Goal: Task Accomplishment & Management: Use online tool/utility

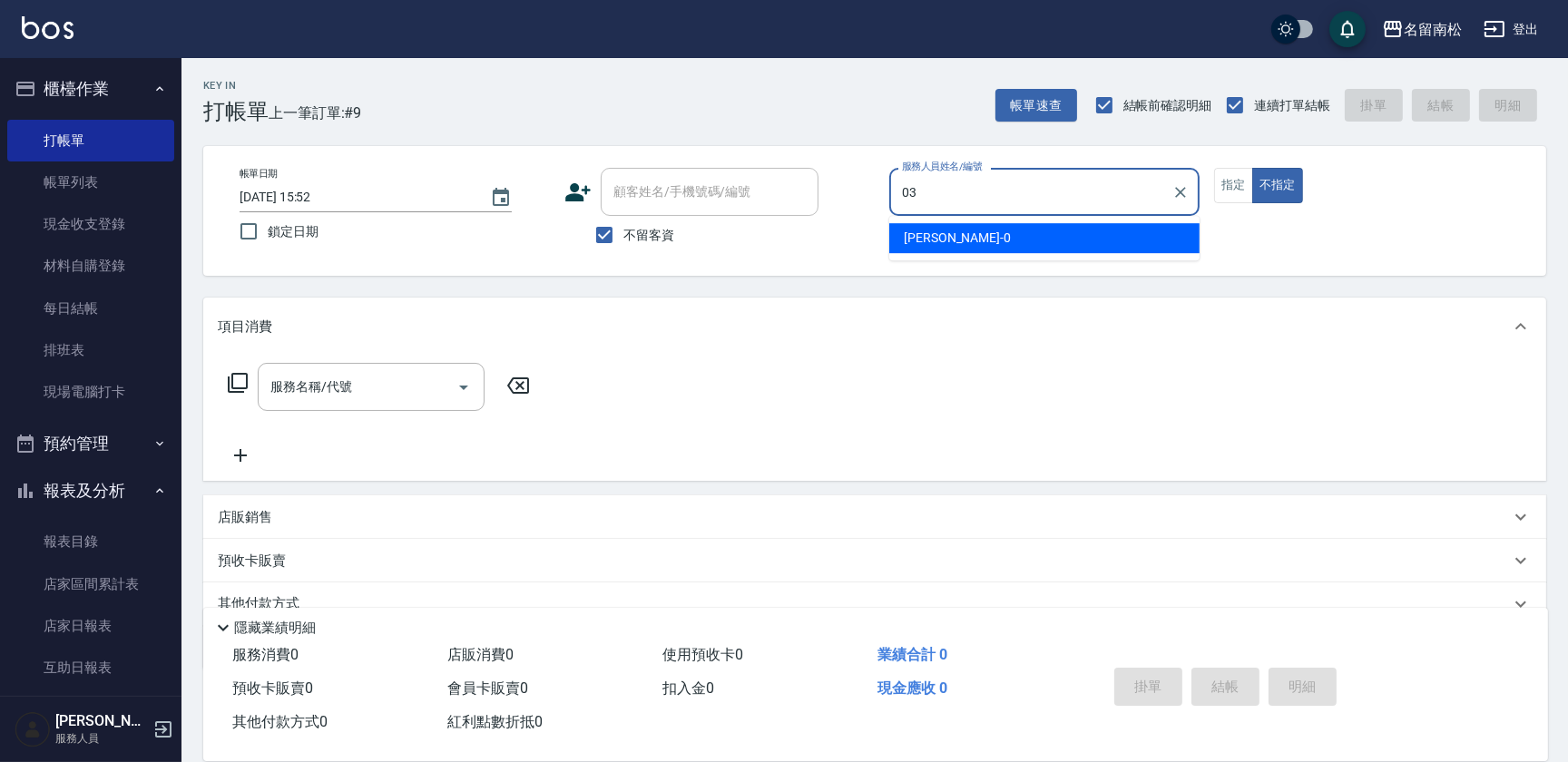
type input "[PERSON_NAME]-03"
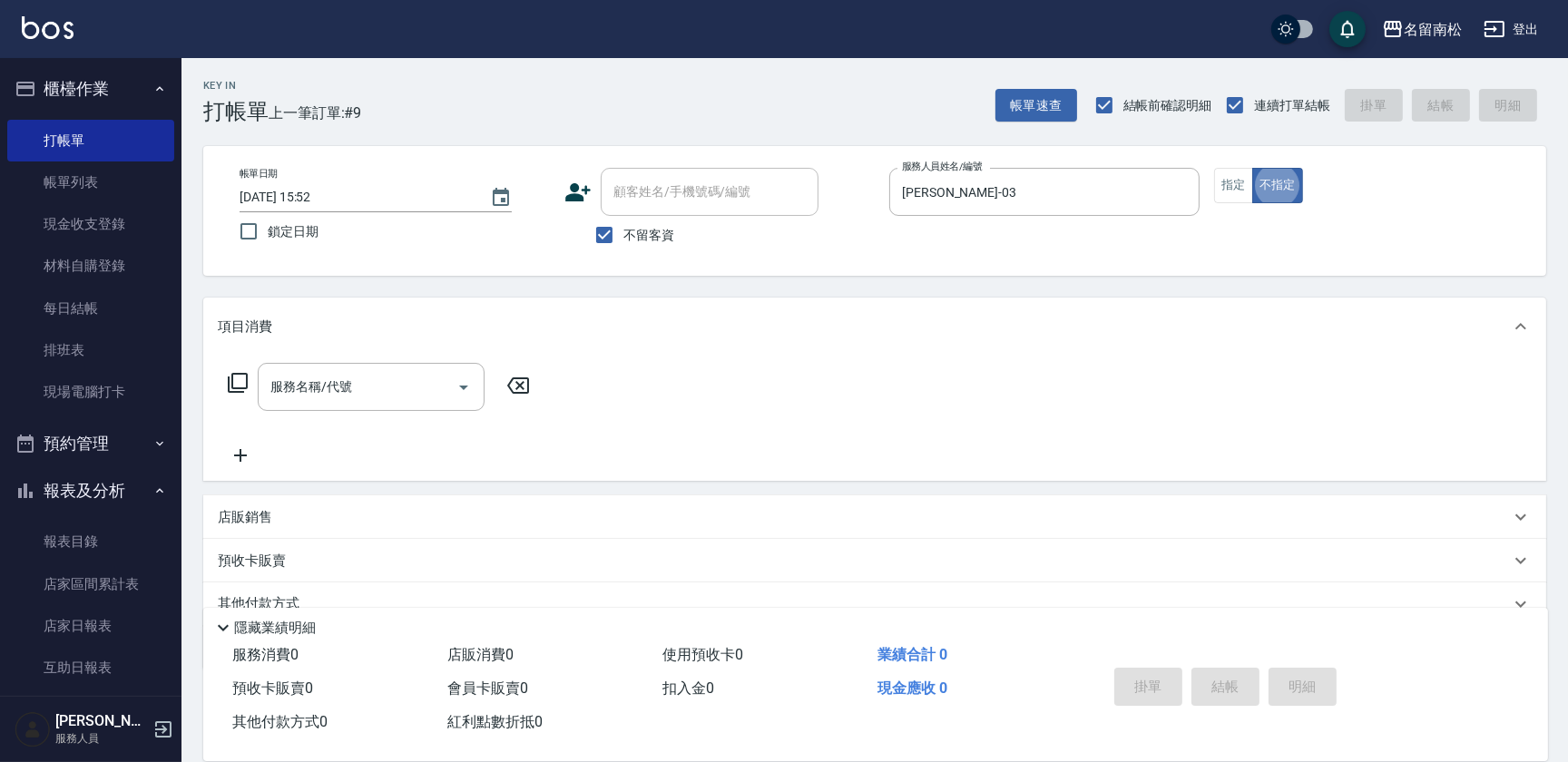
type button "false"
click at [1236, 190] on button "指定" at bounding box center [1233, 186] width 39 height 36
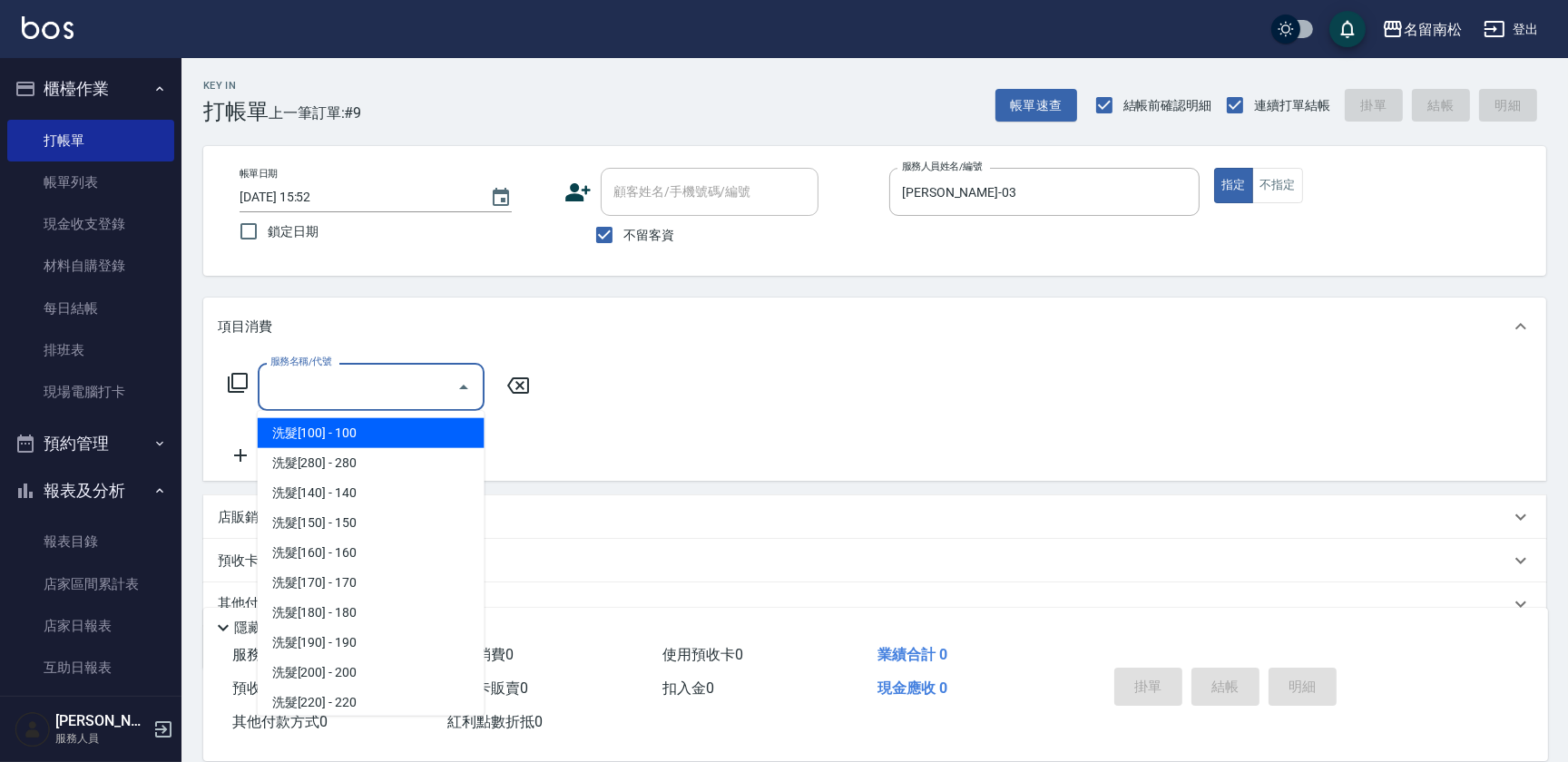
click at [404, 399] on input "服務名稱/代號" at bounding box center [357, 387] width 184 height 32
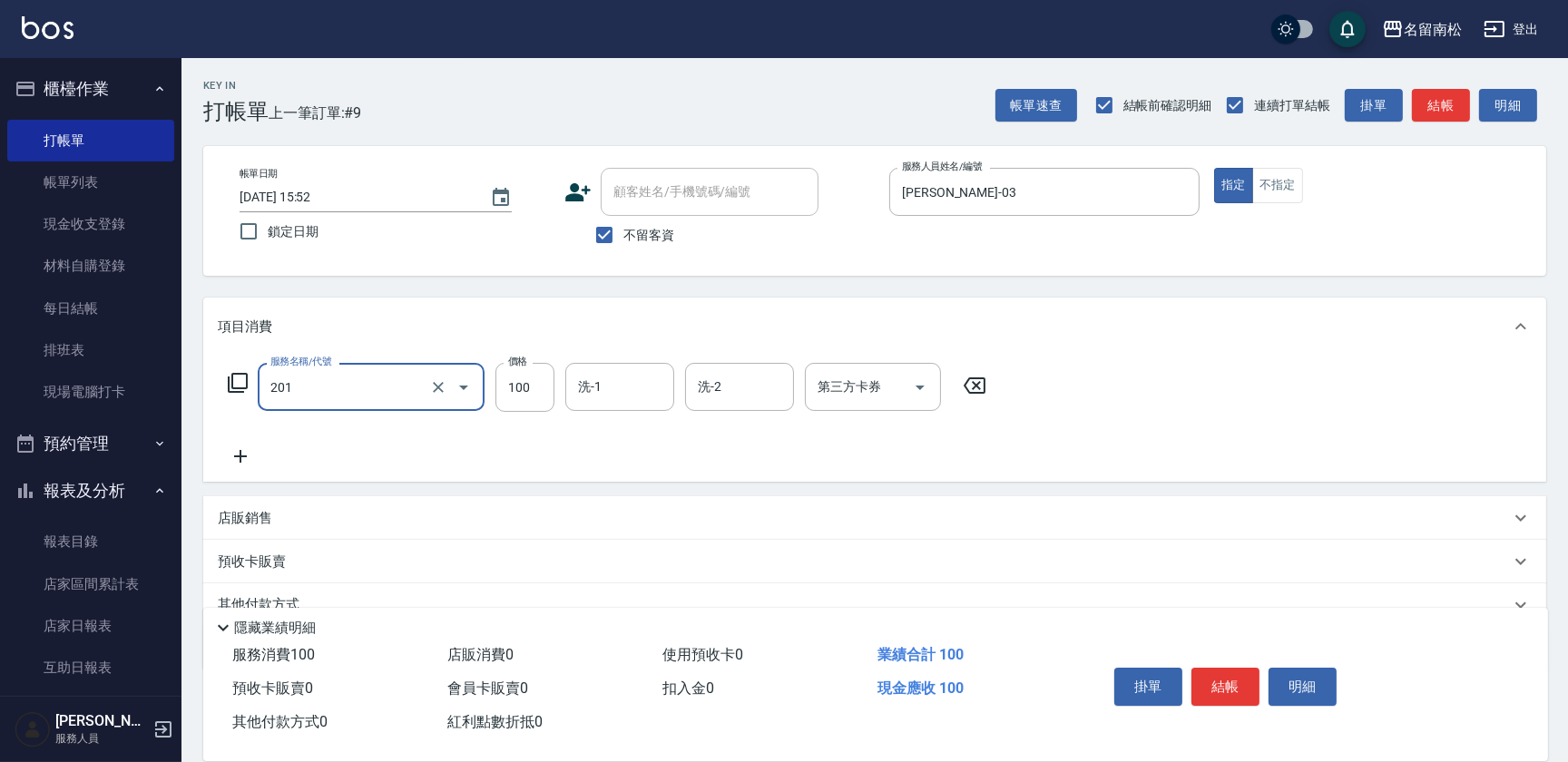
type input "洗髮[100](201)"
click at [587, 381] on input "洗-1" at bounding box center [619, 387] width 92 height 32
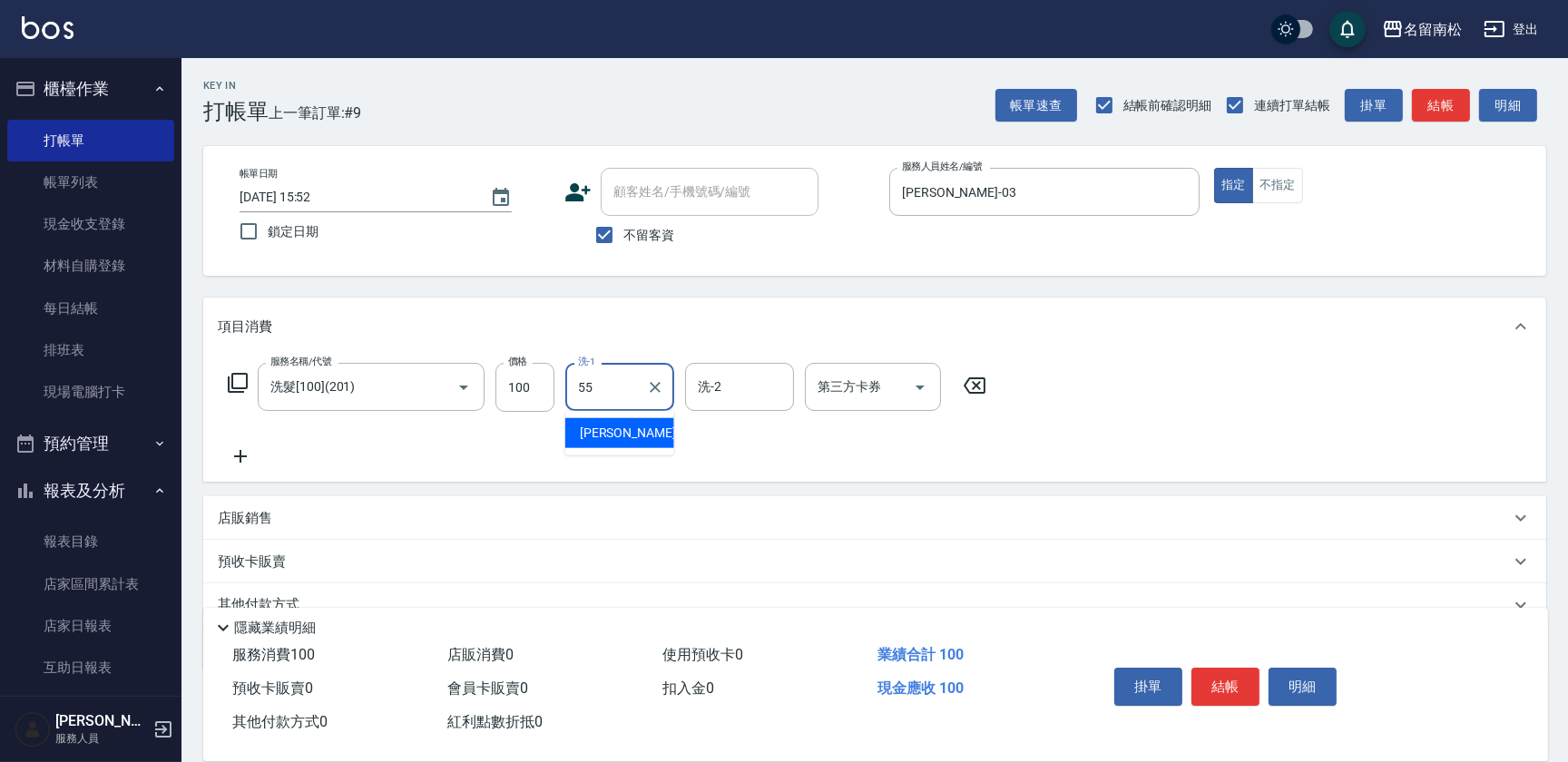
type input "[PERSON_NAME]-55"
click at [236, 452] on icon at bounding box center [240, 456] width 46 height 22
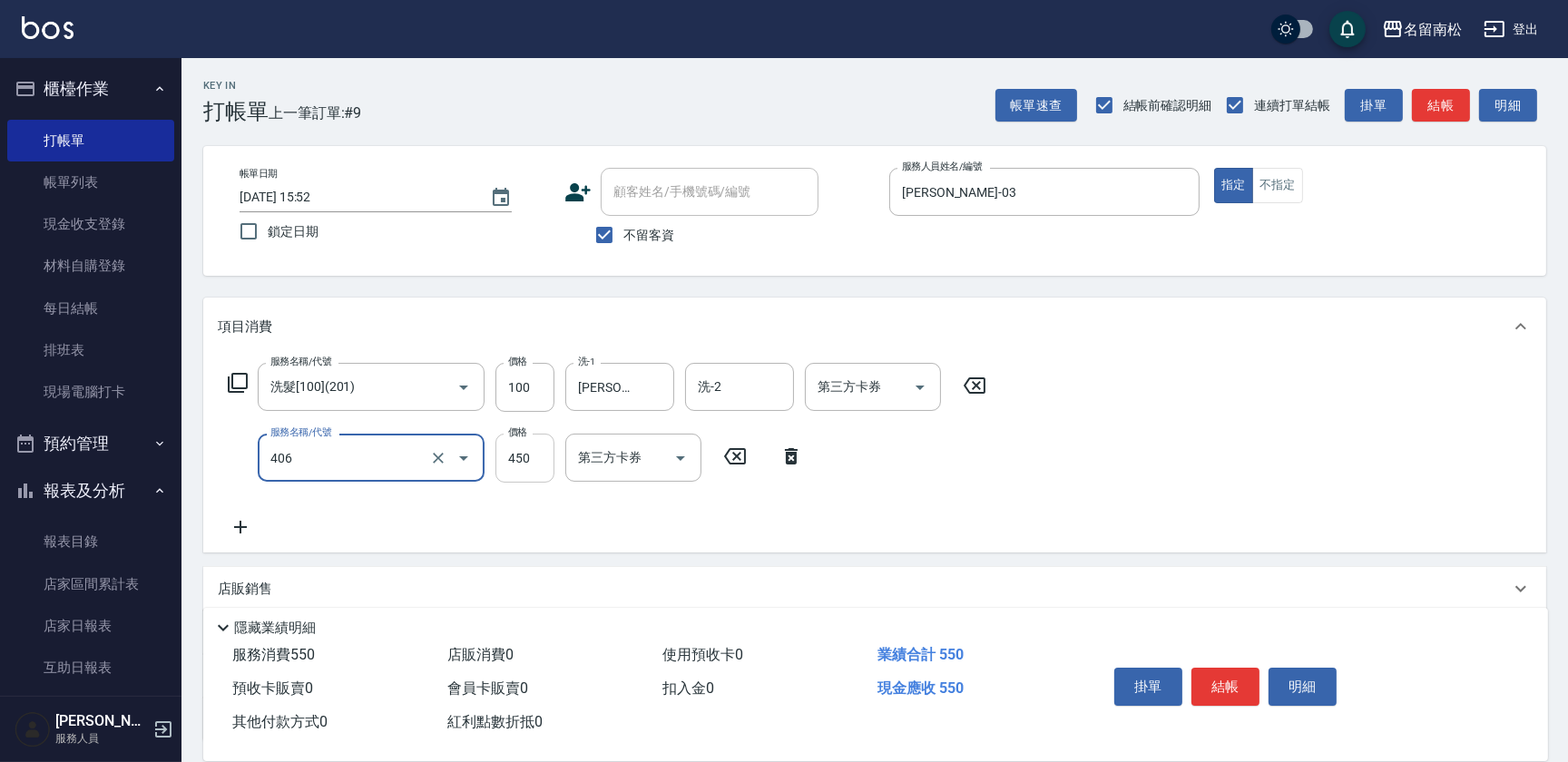
type input "剪髮(450)(406)"
click at [544, 459] on input "450" at bounding box center [524, 457] width 59 height 49
type input "480"
click at [1225, 678] on button "結帳" at bounding box center [1226, 687] width 68 height 38
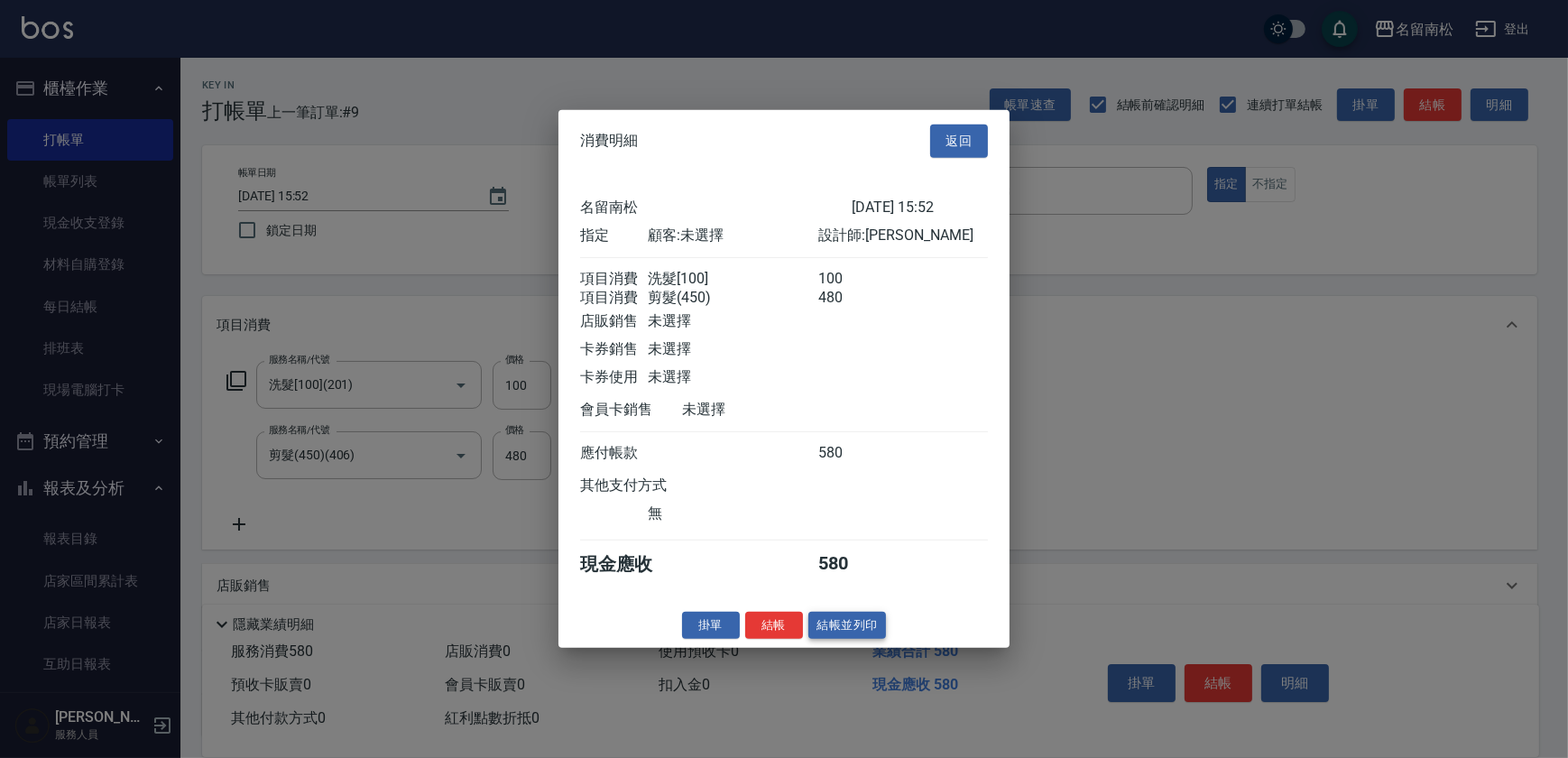
click at [859, 639] on button "結帳並列印" at bounding box center [848, 625] width 79 height 28
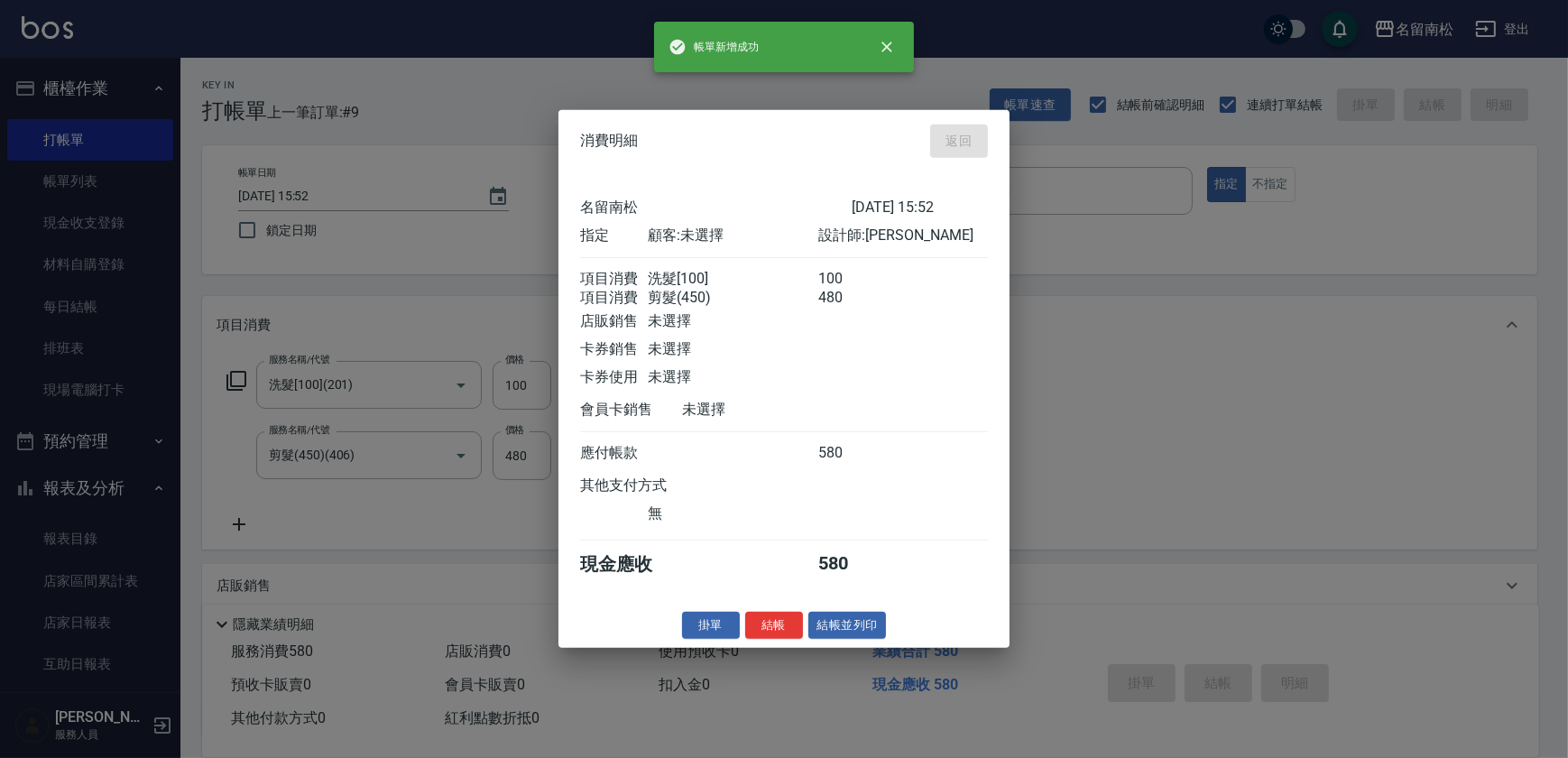
type input "[DATE] 16:33"
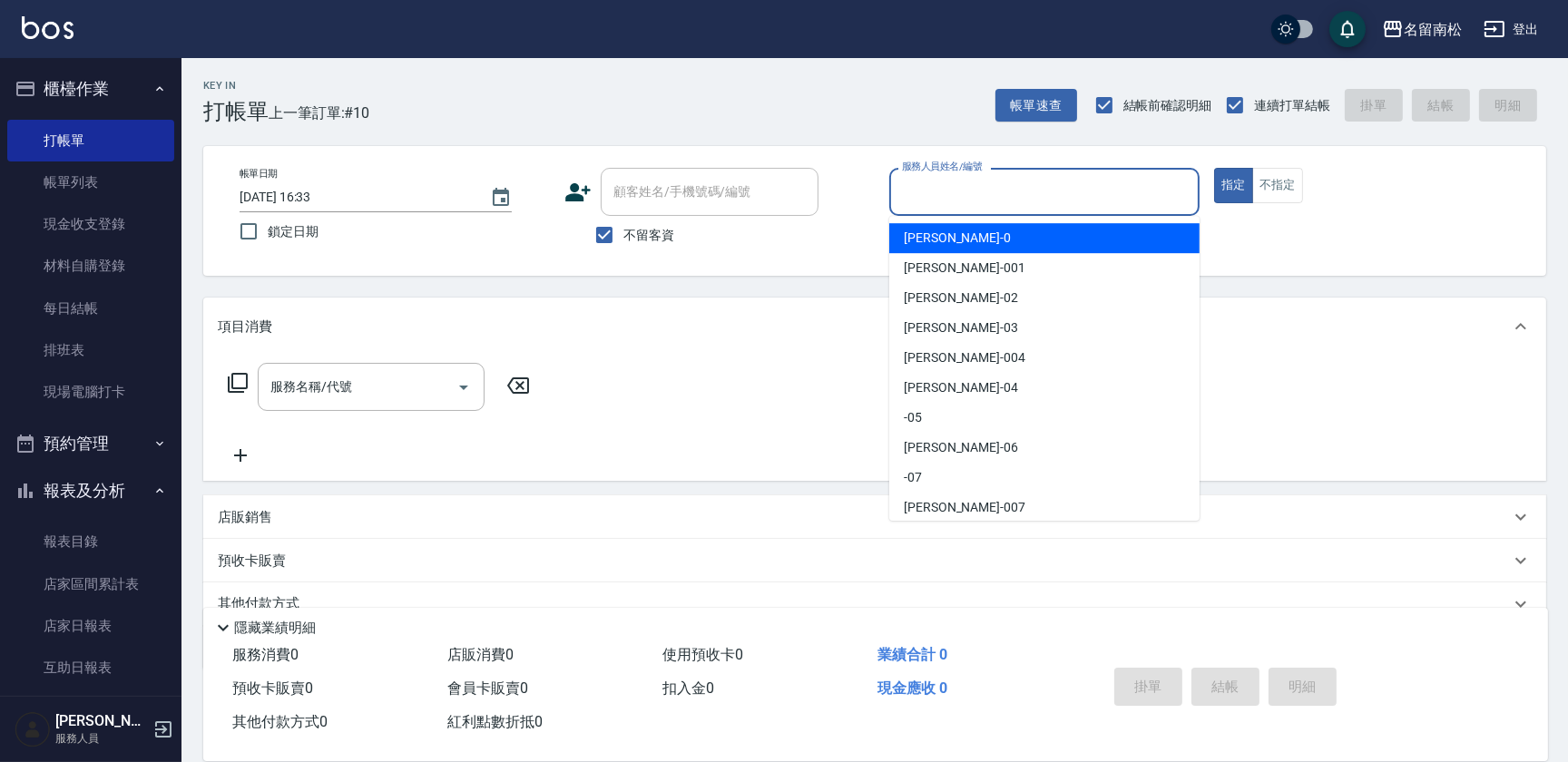
click at [980, 202] on input "服務人員姓名/編號" at bounding box center [1044, 191] width 294 height 32
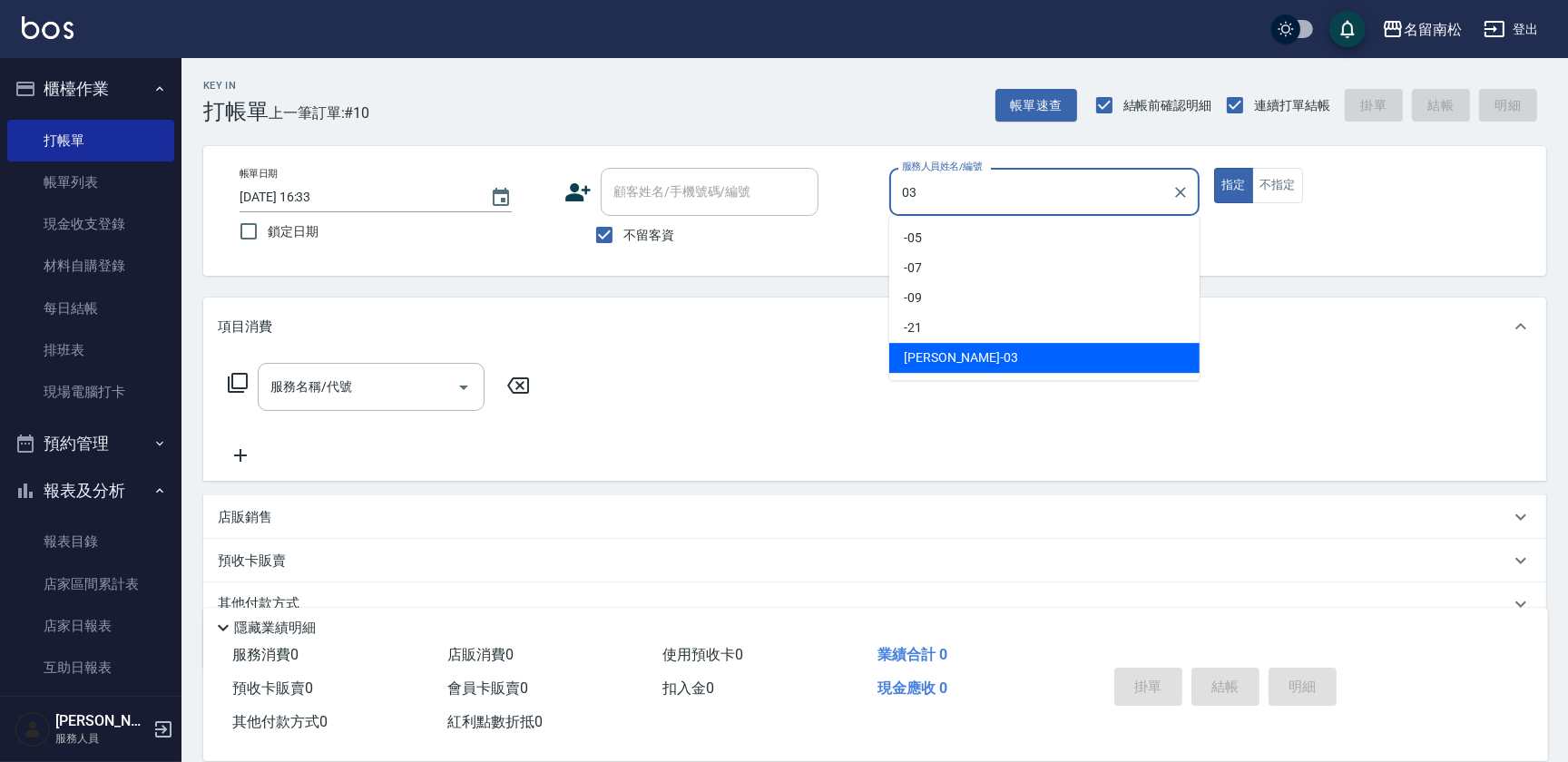
type input "[PERSON_NAME]-03"
type button "true"
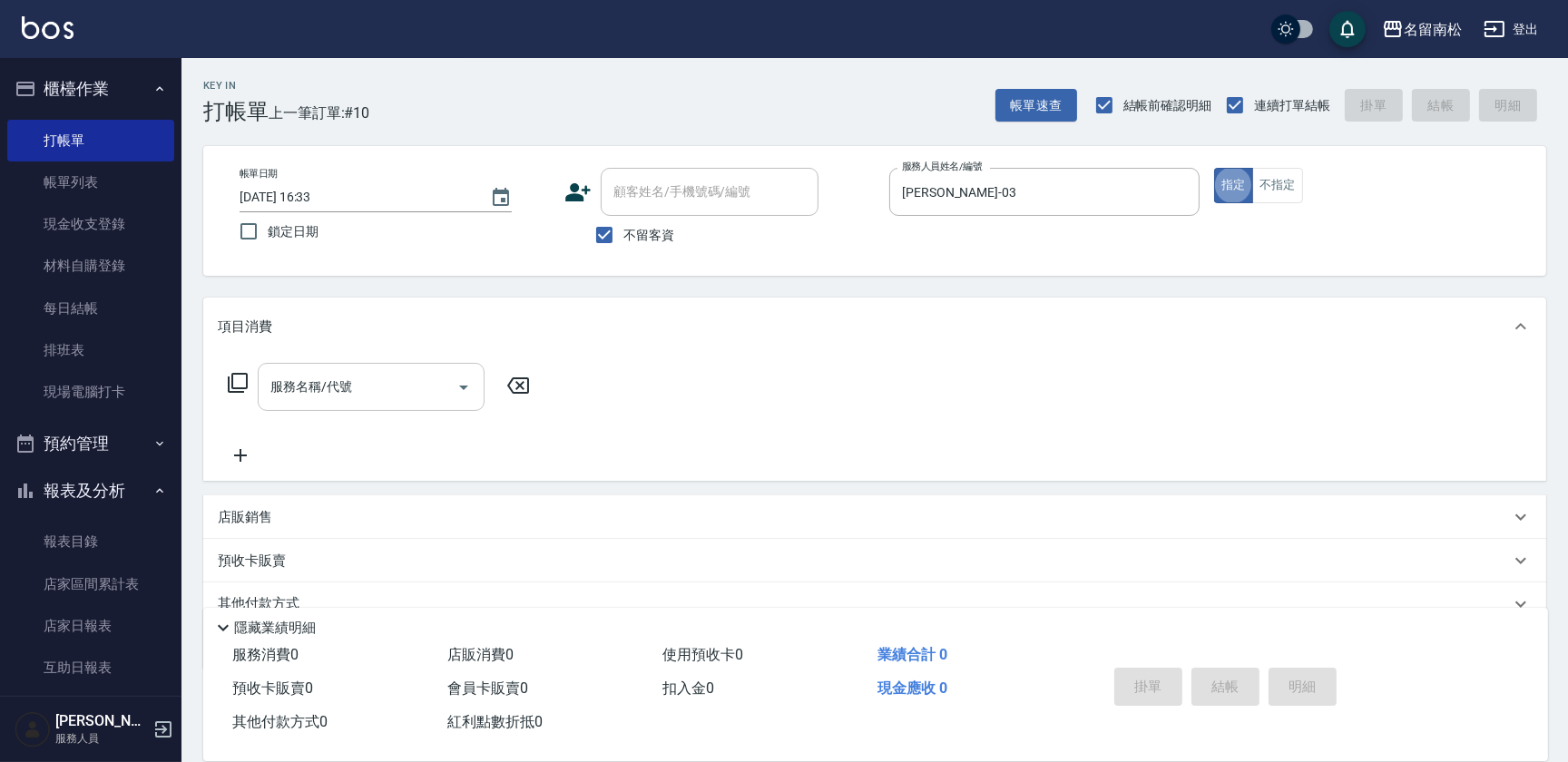
click at [356, 388] on input "服務名稱/代號" at bounding box center [357, 387] width 184 height 32
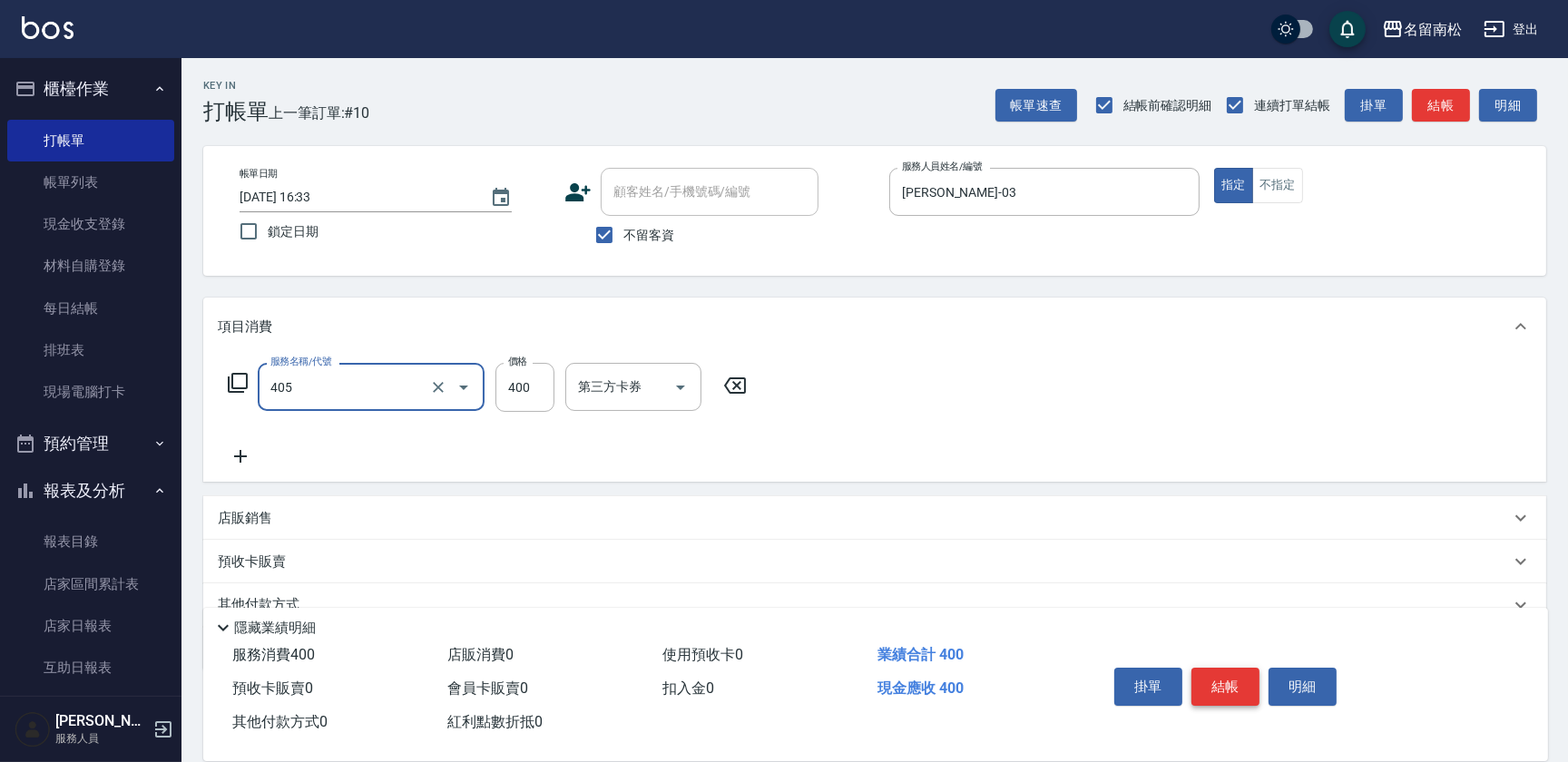
type input "剪髮(400)(405)"
click at [1235, 668] on button "結帳" at bounding box center [1226, 687] width 68 height 38
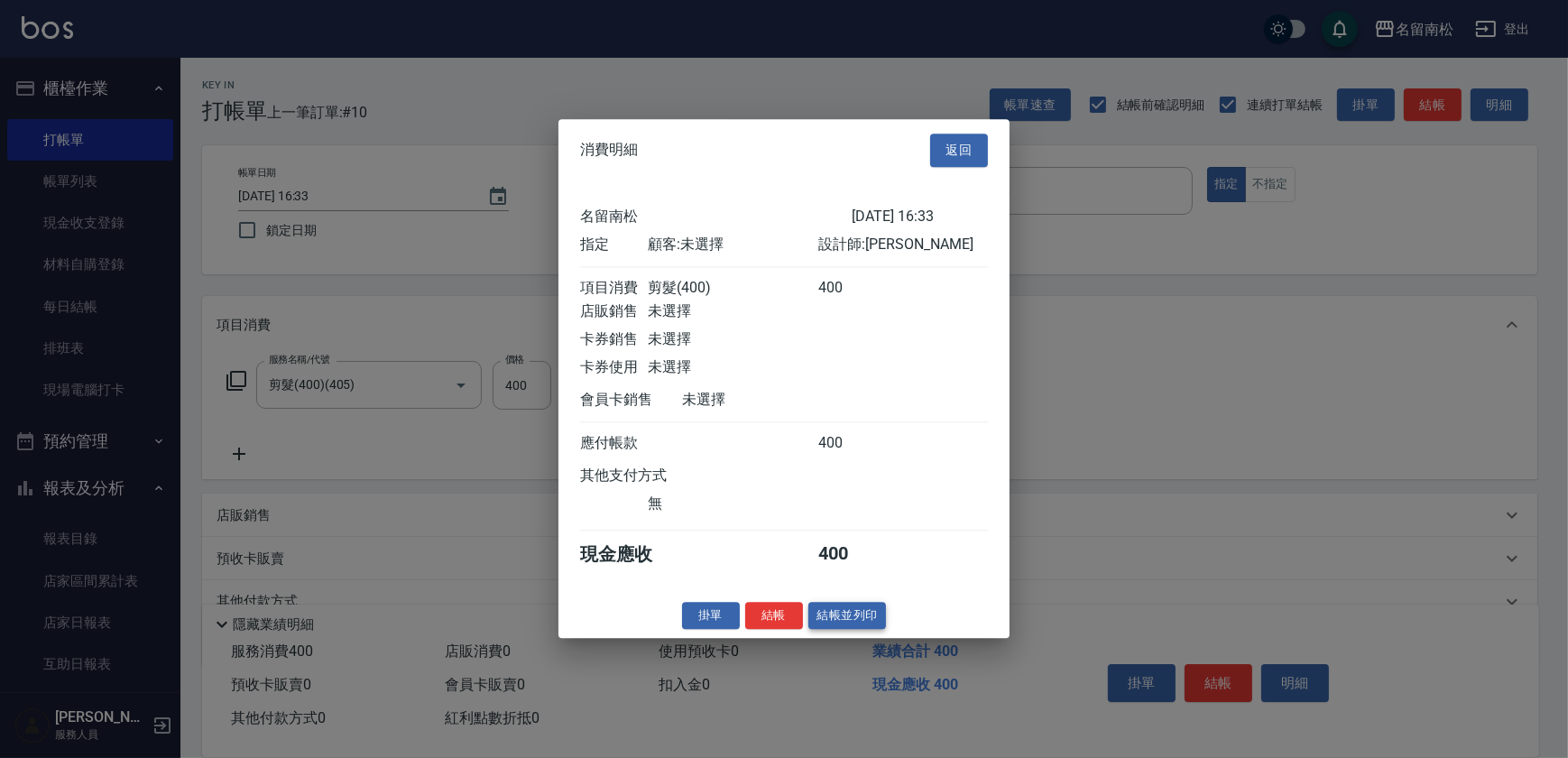
click at [838, 620] on button "結帳並列印" at bounding box center [848, 616] width 79 height 28
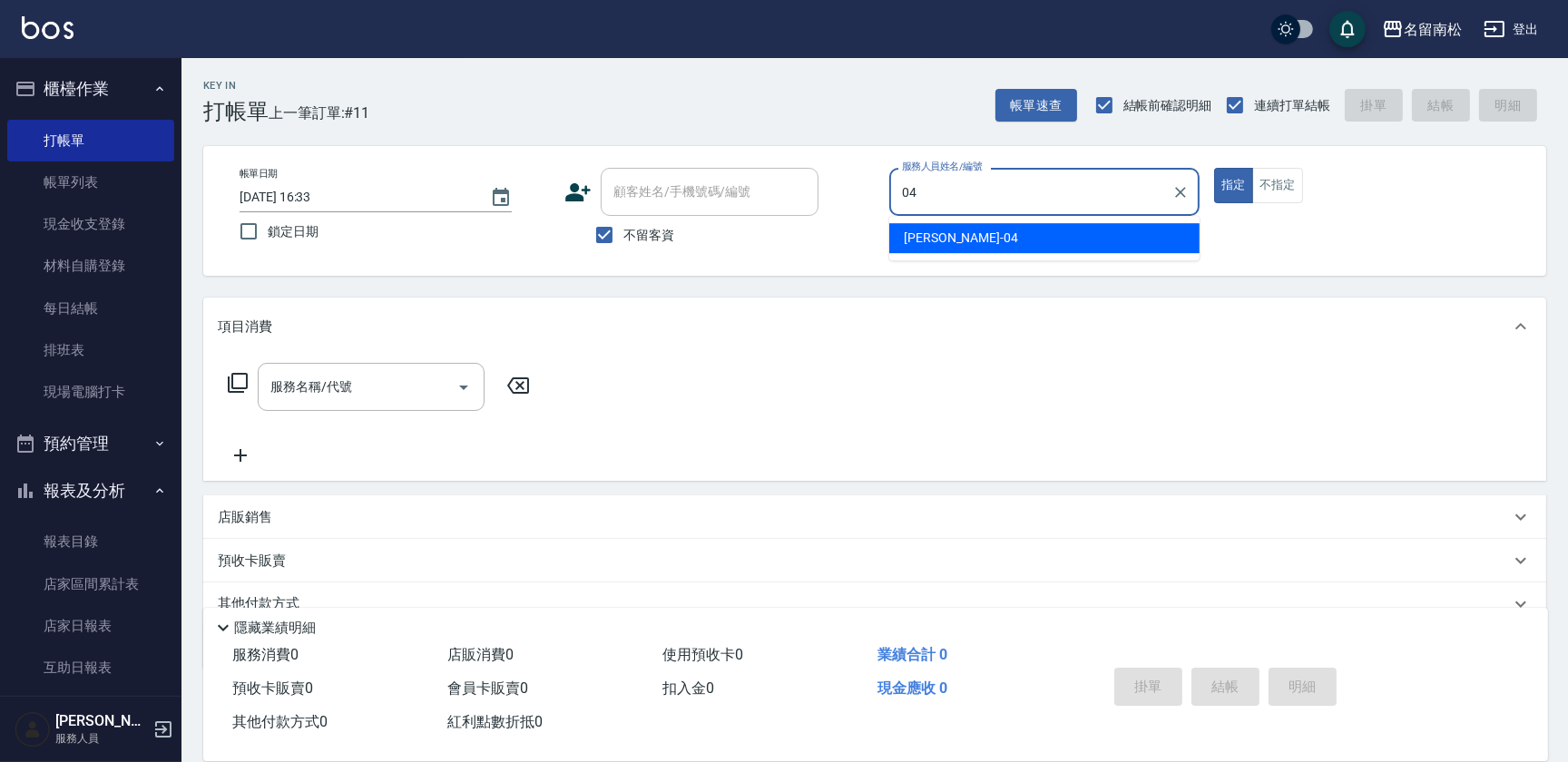
type input "[PERSON_NAME]04"
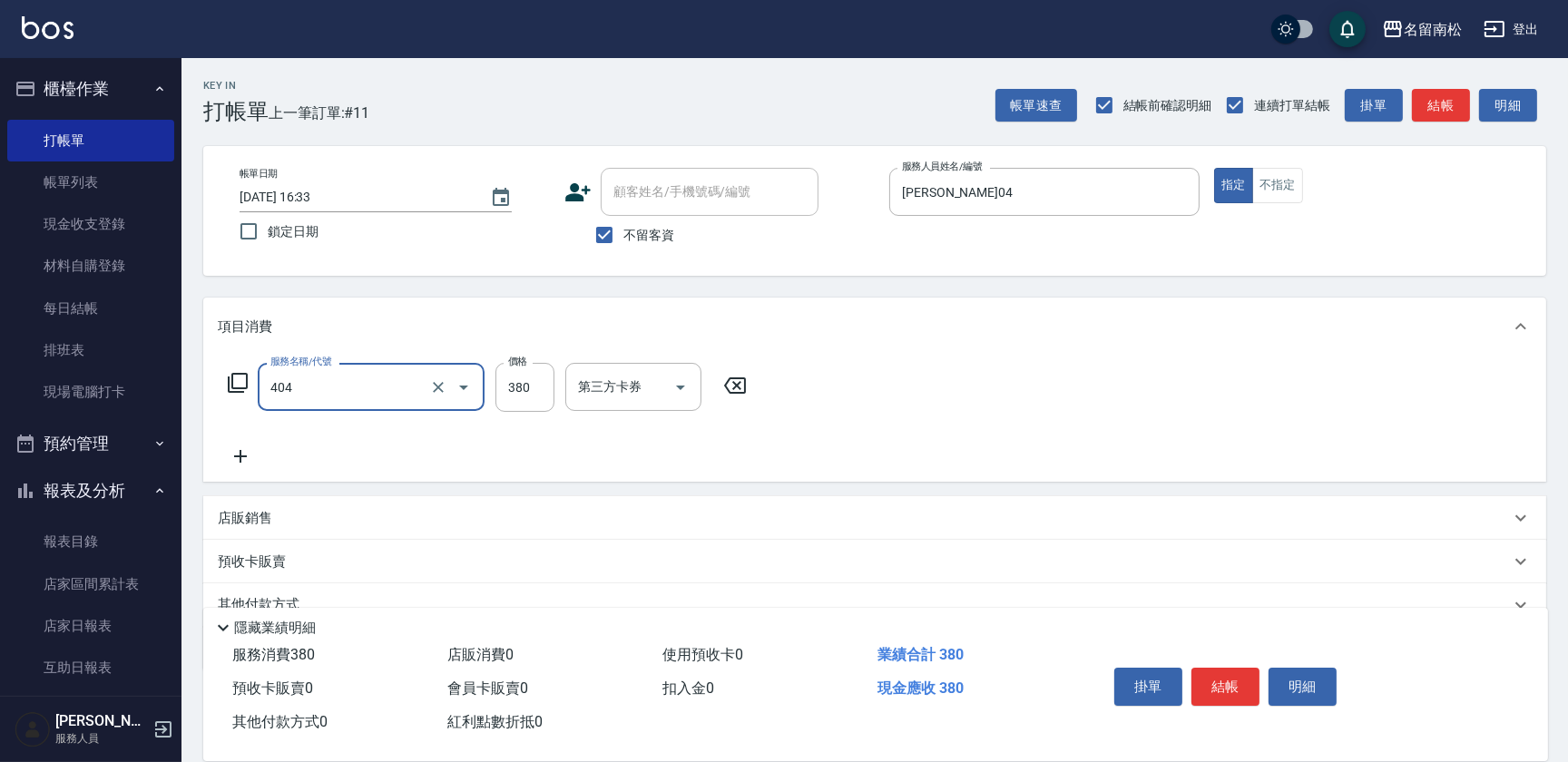
type input "剪髮(380)(404)"
click at [1293, 191] on button "不指定" at bounding box center [1277, 186] width 51 height 36
click at [1228, 686] on button "結帳" at bounding box center [1226, 687] width 68 height 38
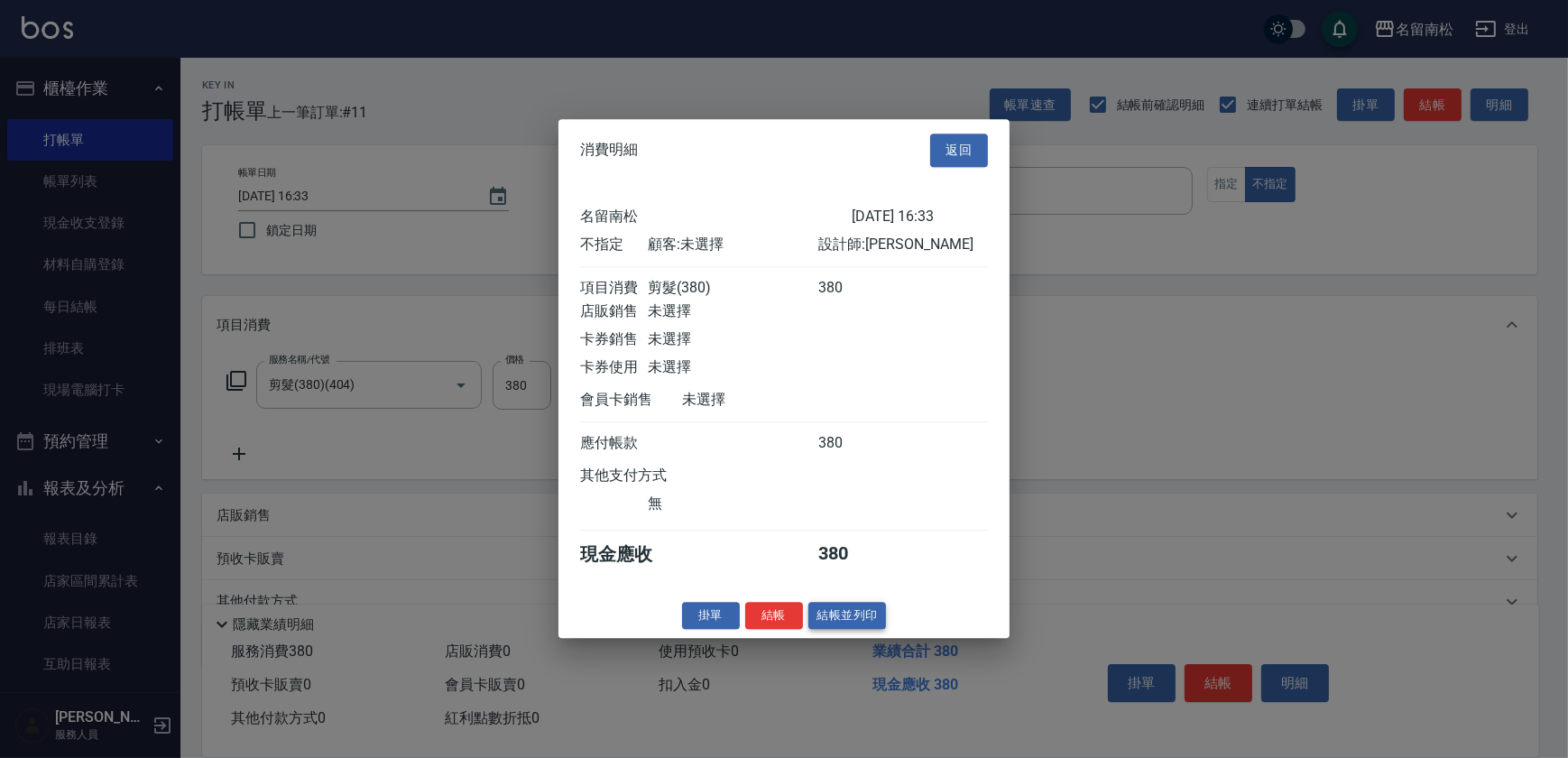
click at [838, 630] on button "結帳並列印" at bounding box center [848, 616] width 79 height 28
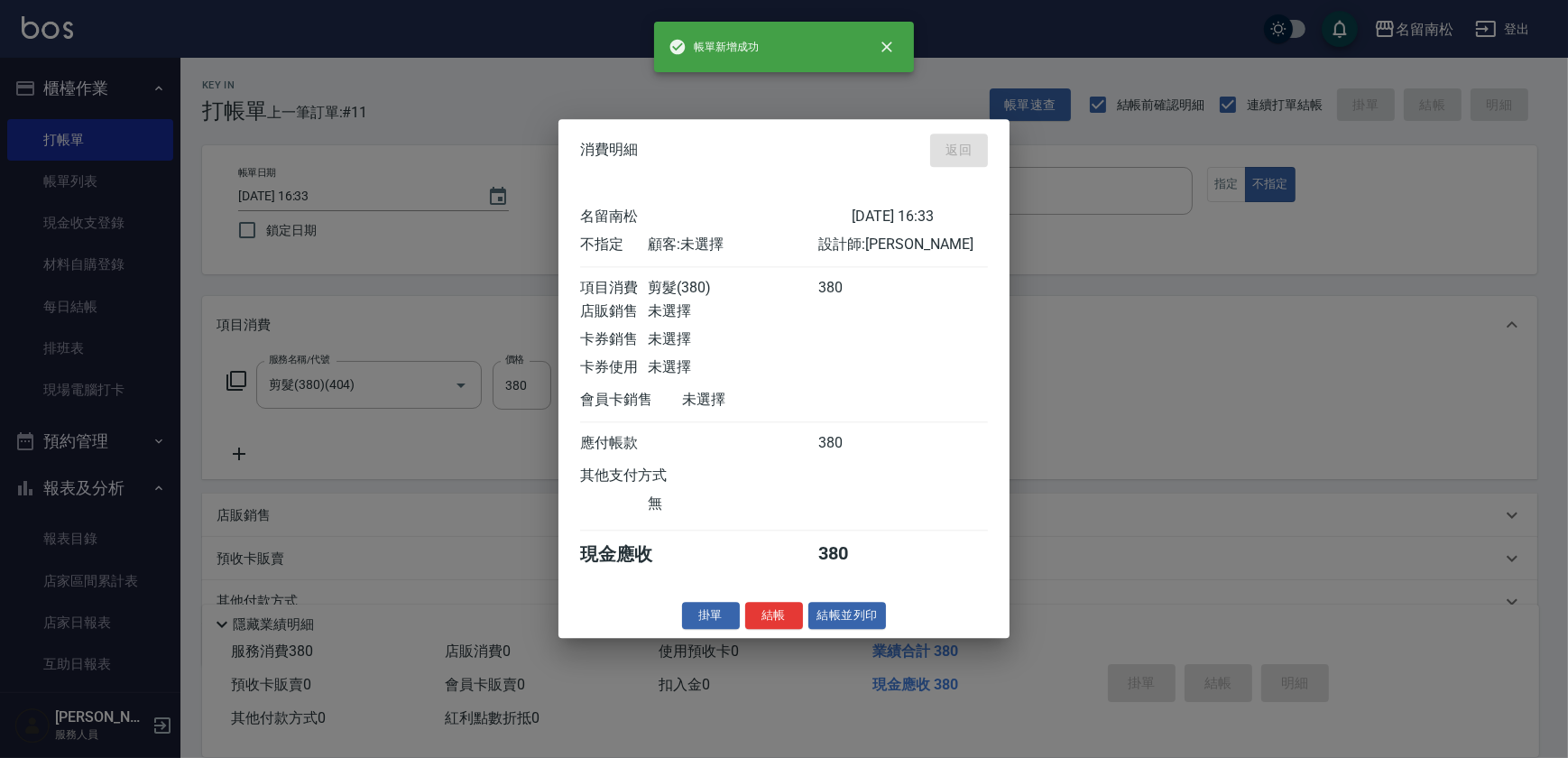
type input "[DATE] 16:36"
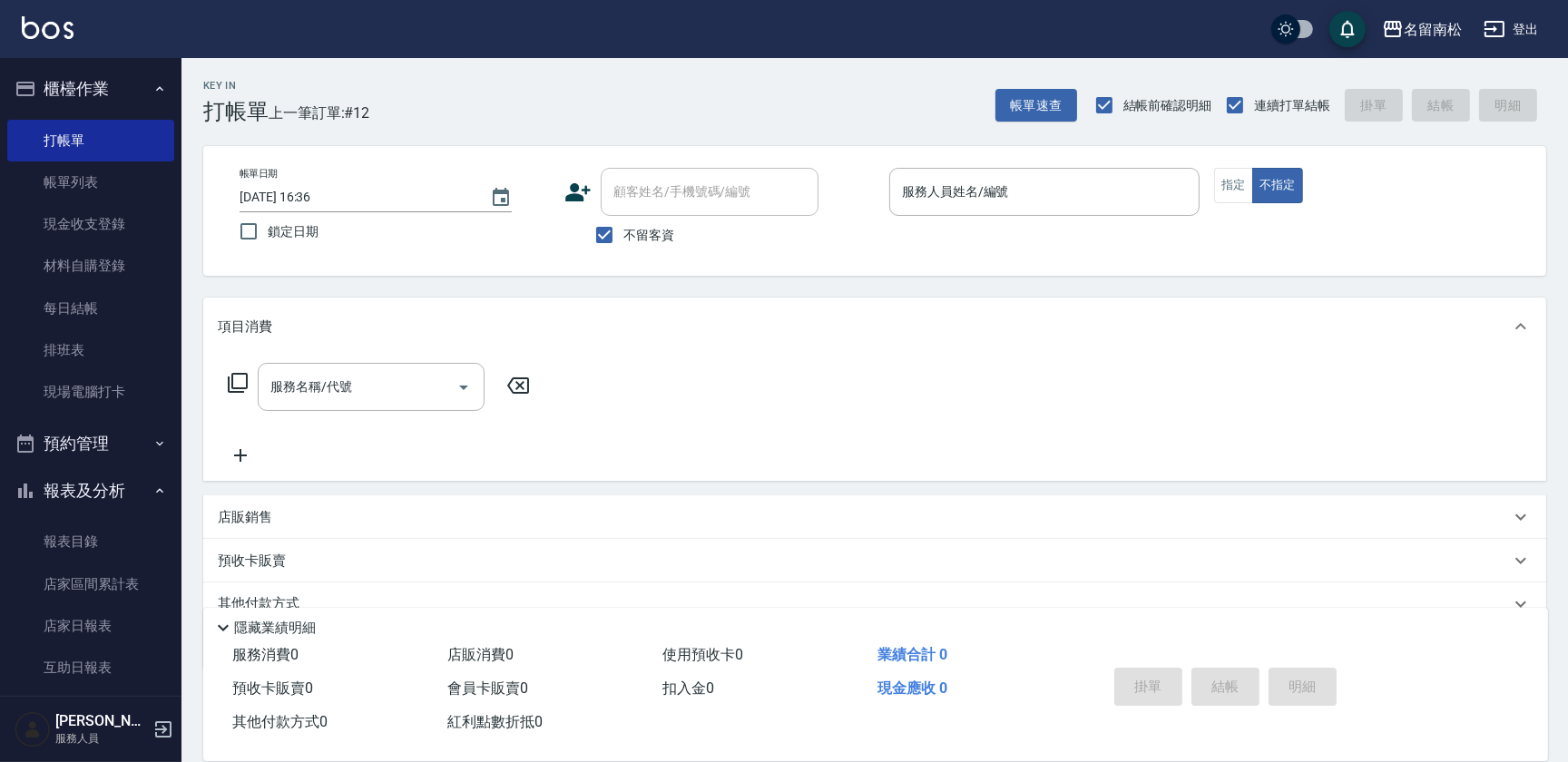
drag, startPoint x: 1222, startPoint y: 182, endPoint x: 1206, endPoint y: 181, distance: 16.0
click at [1222, 182] on button "指定" at bounding box center [1233, 186] width 39 height 36
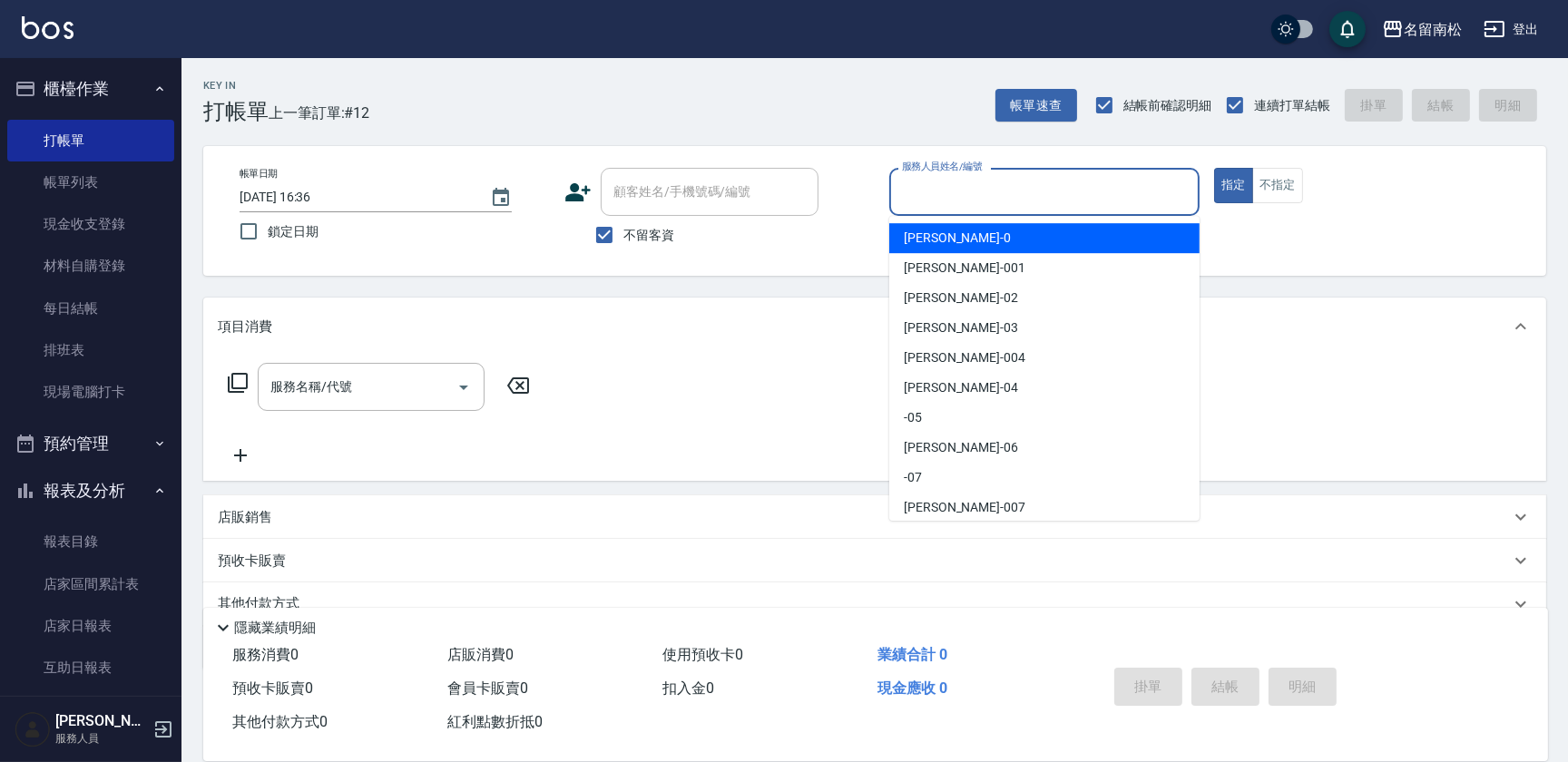
click at [1108, 185] on input "服務人員姓名/編號" at bounding box center [1044, 191] width 294 height 32
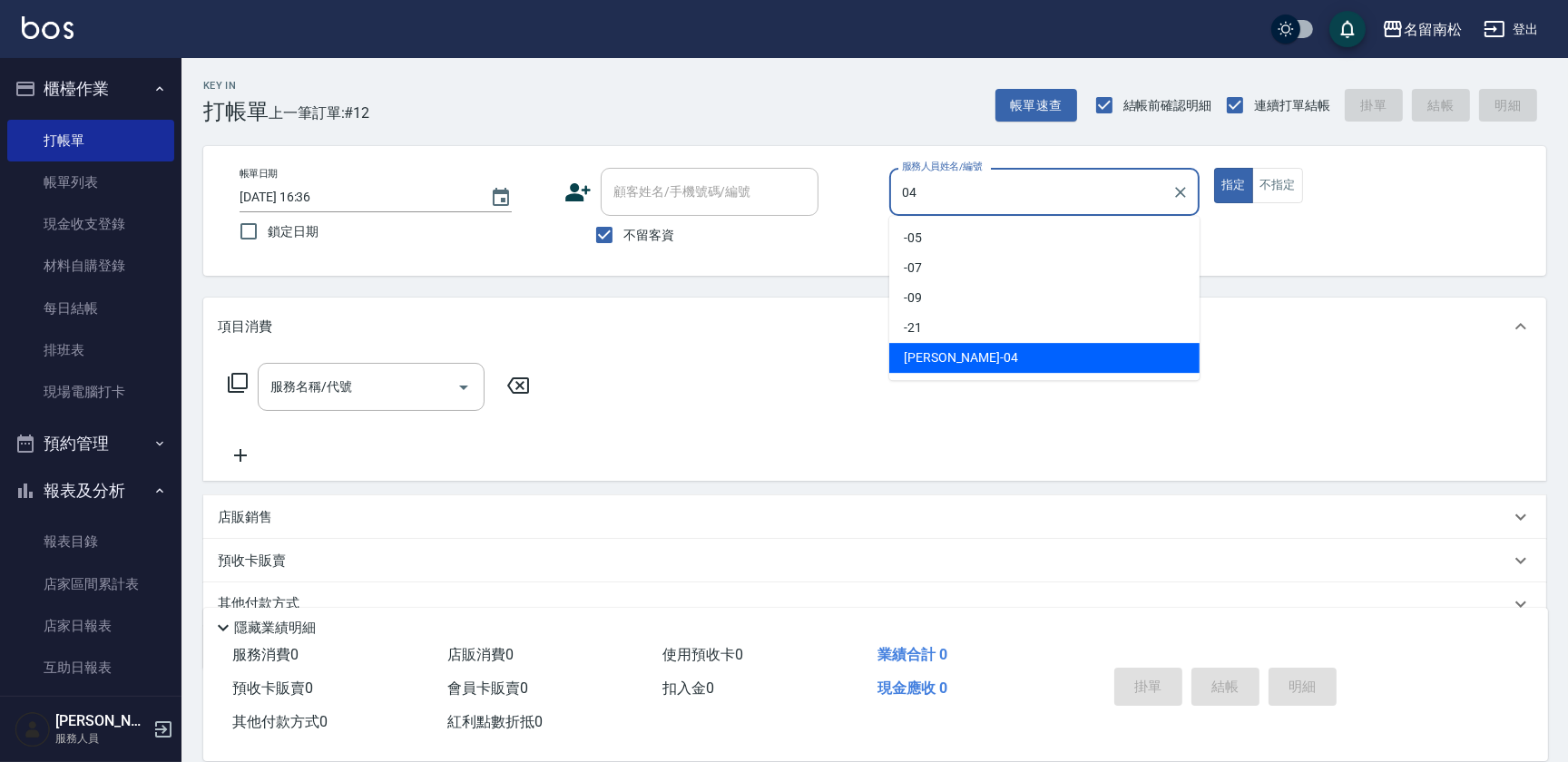
type input "[PERSON_NAME]04"
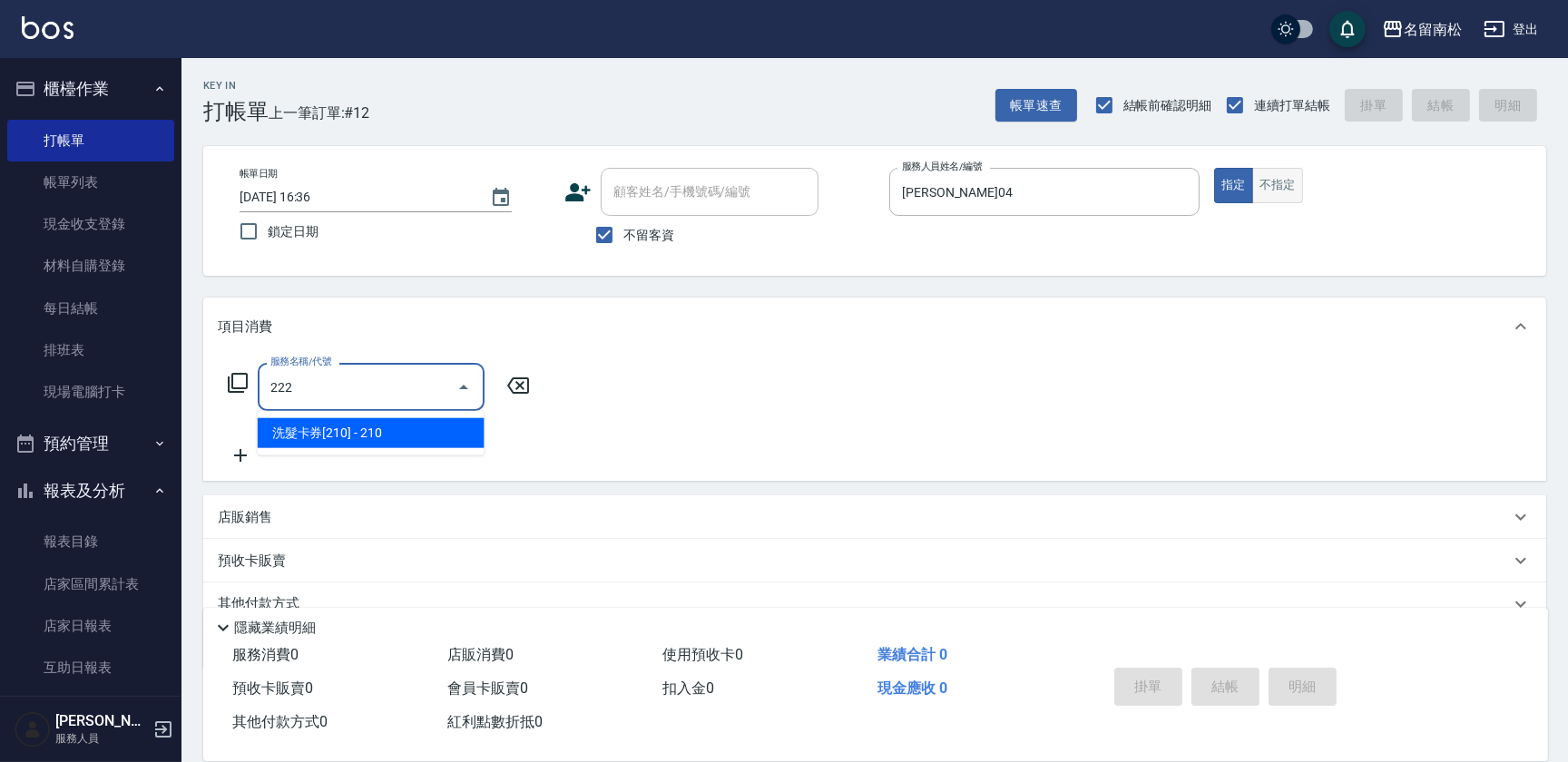
type input "洗髮卡券[210](222)"
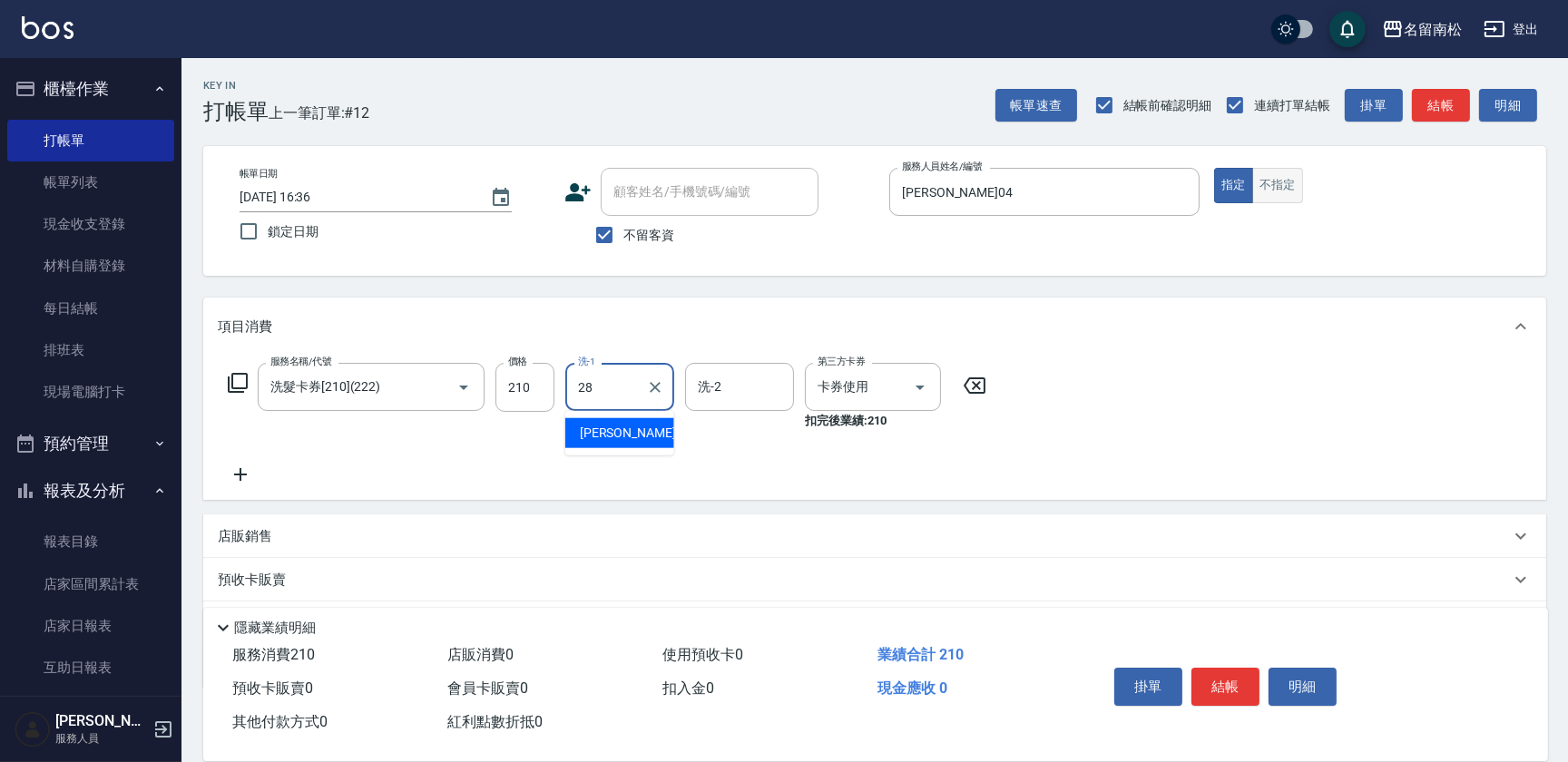
type input "[PERSON_NAME]-28"
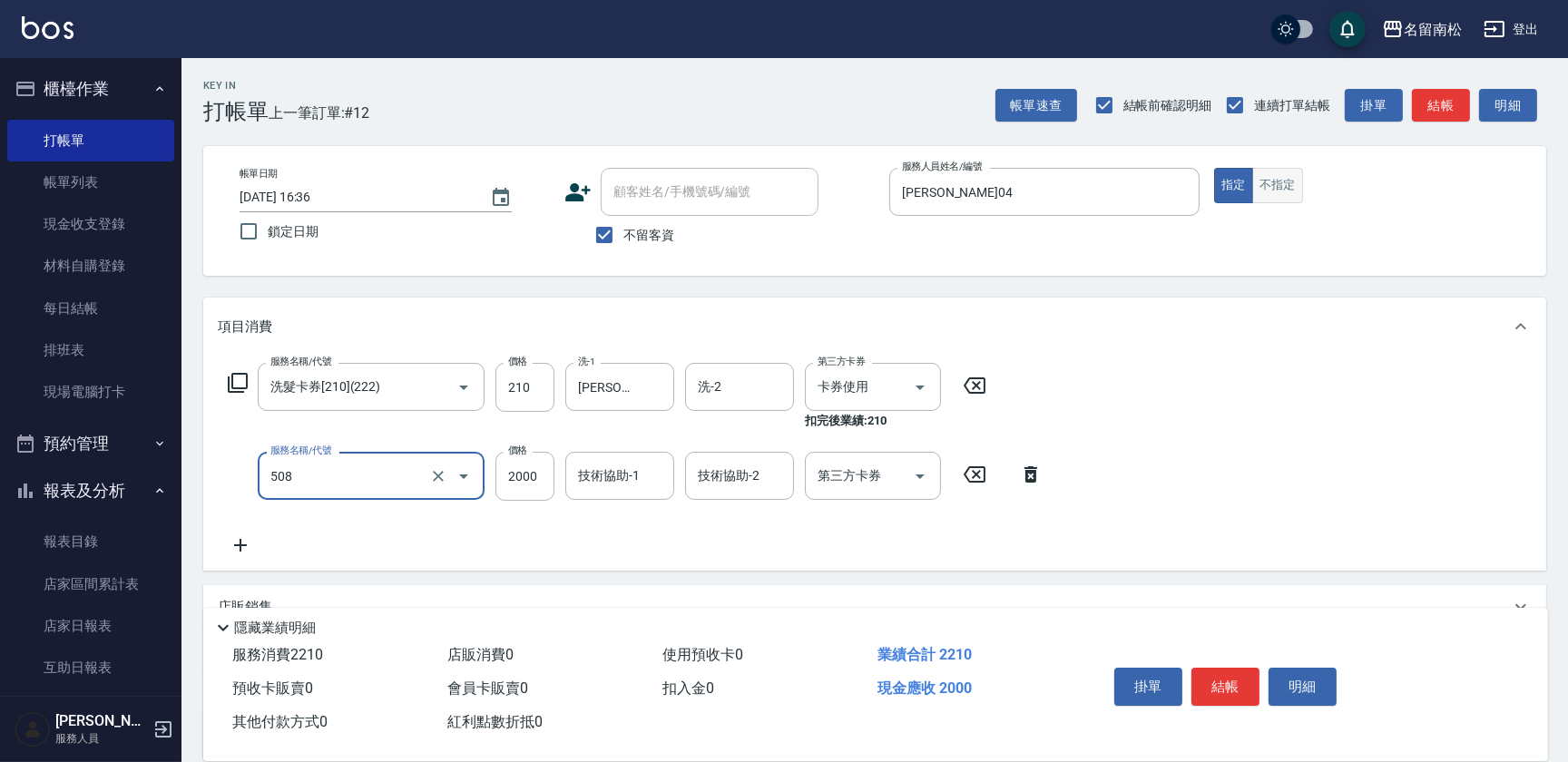
type input "染髮[2000](508)"
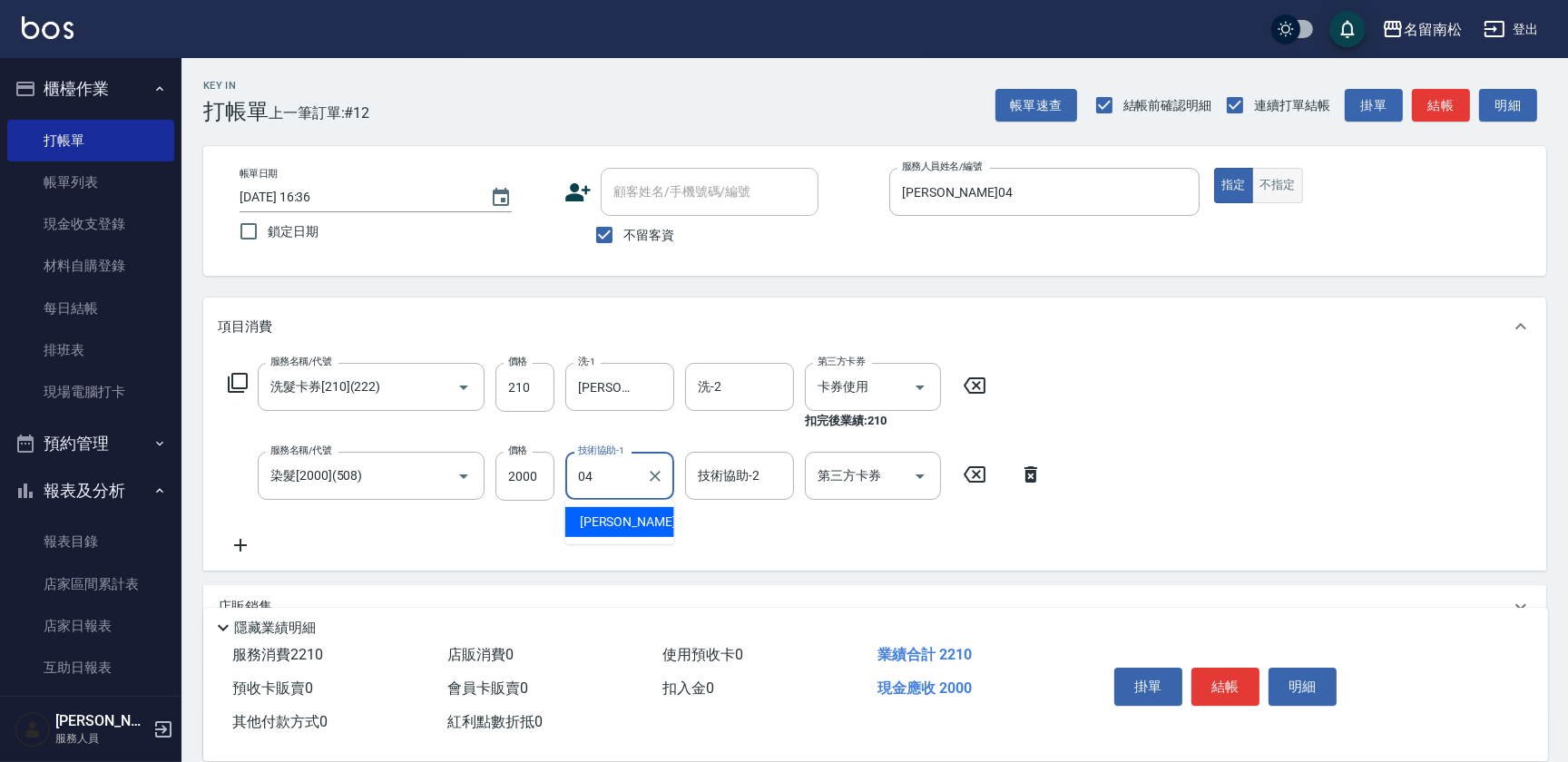
type input "[PERSON_NAME]04"
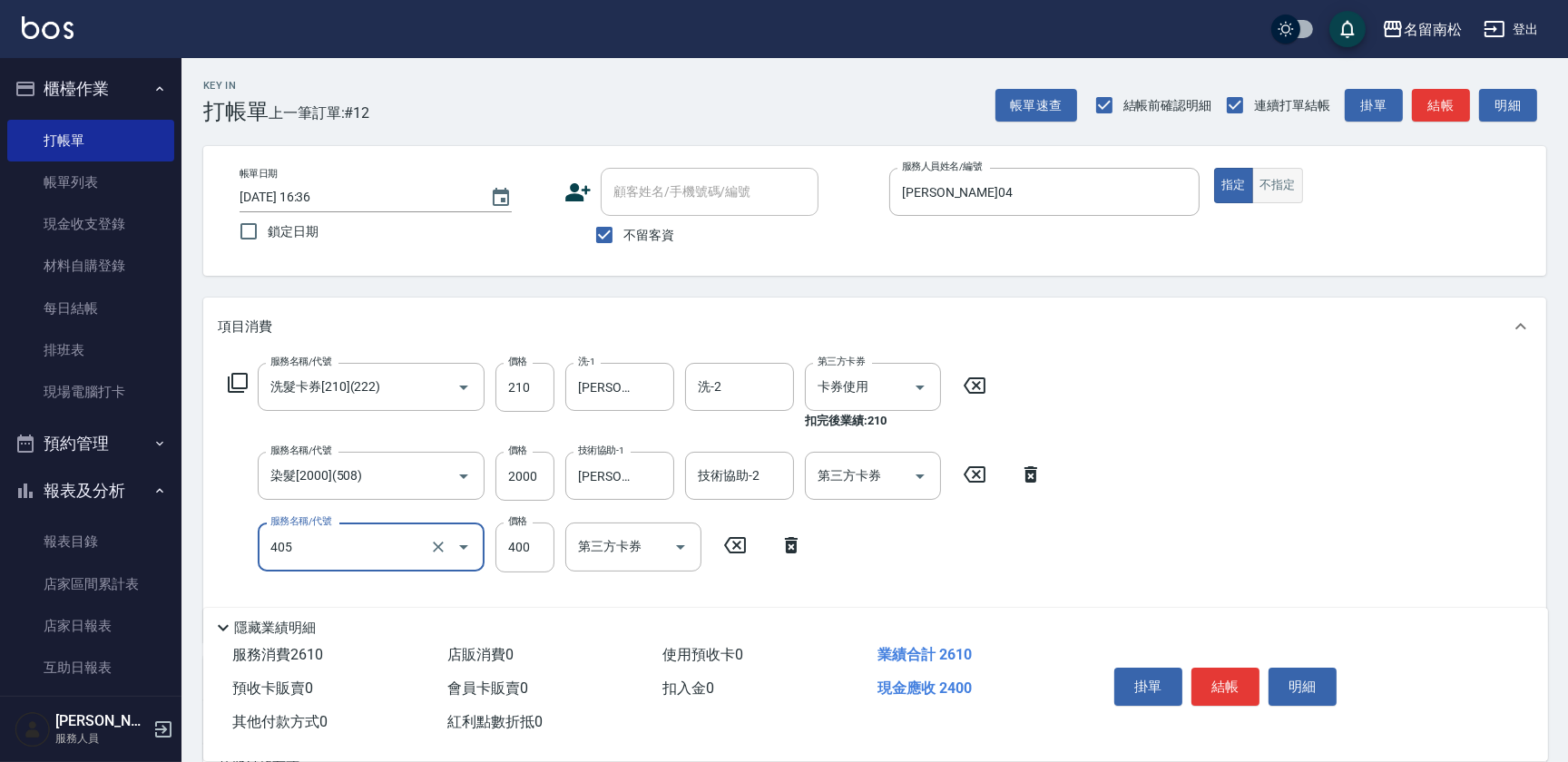
type input "剪髮(400)(405)"
type input "護髮[800](604)"
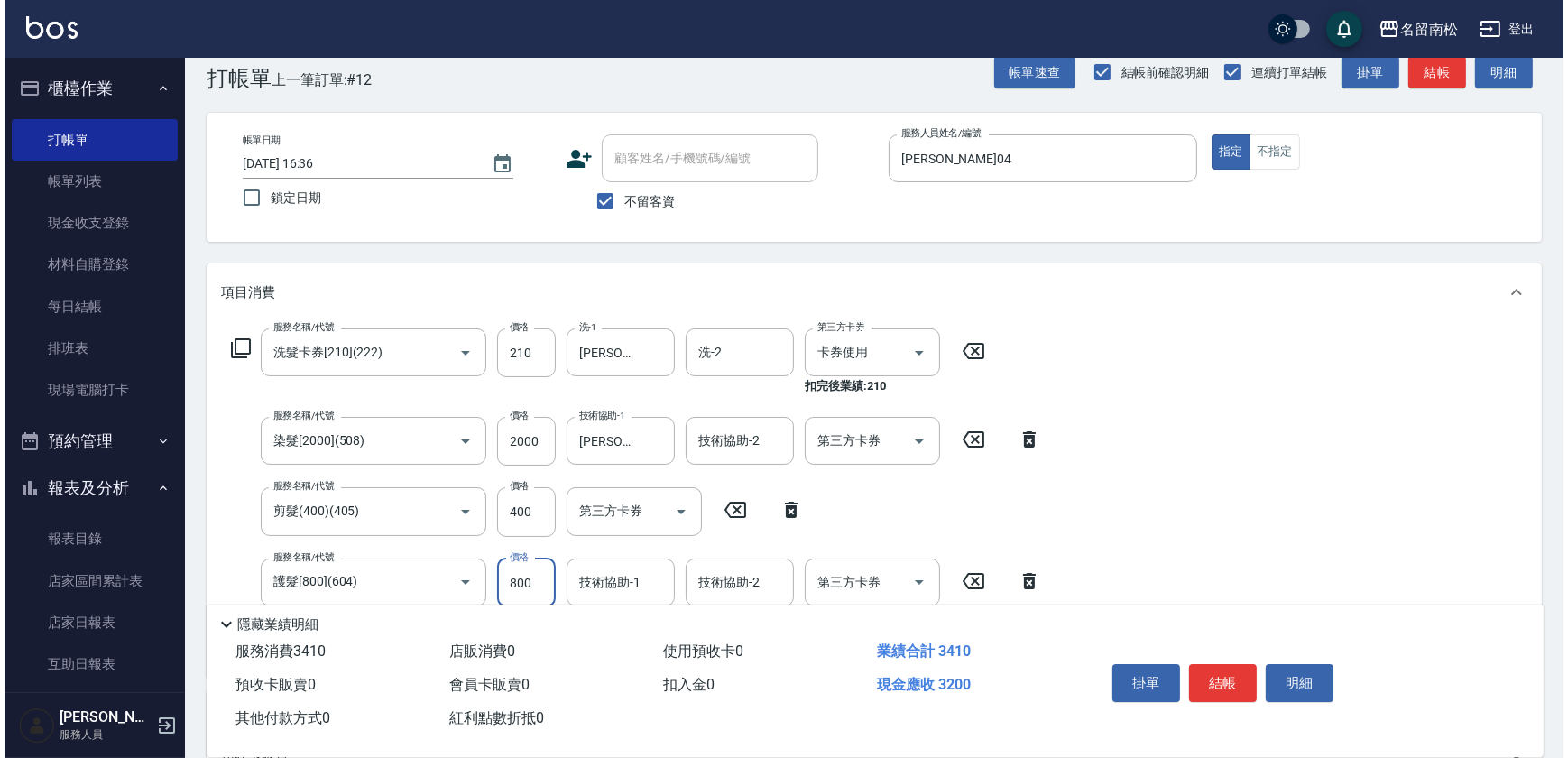
scroll to position [246, 0]
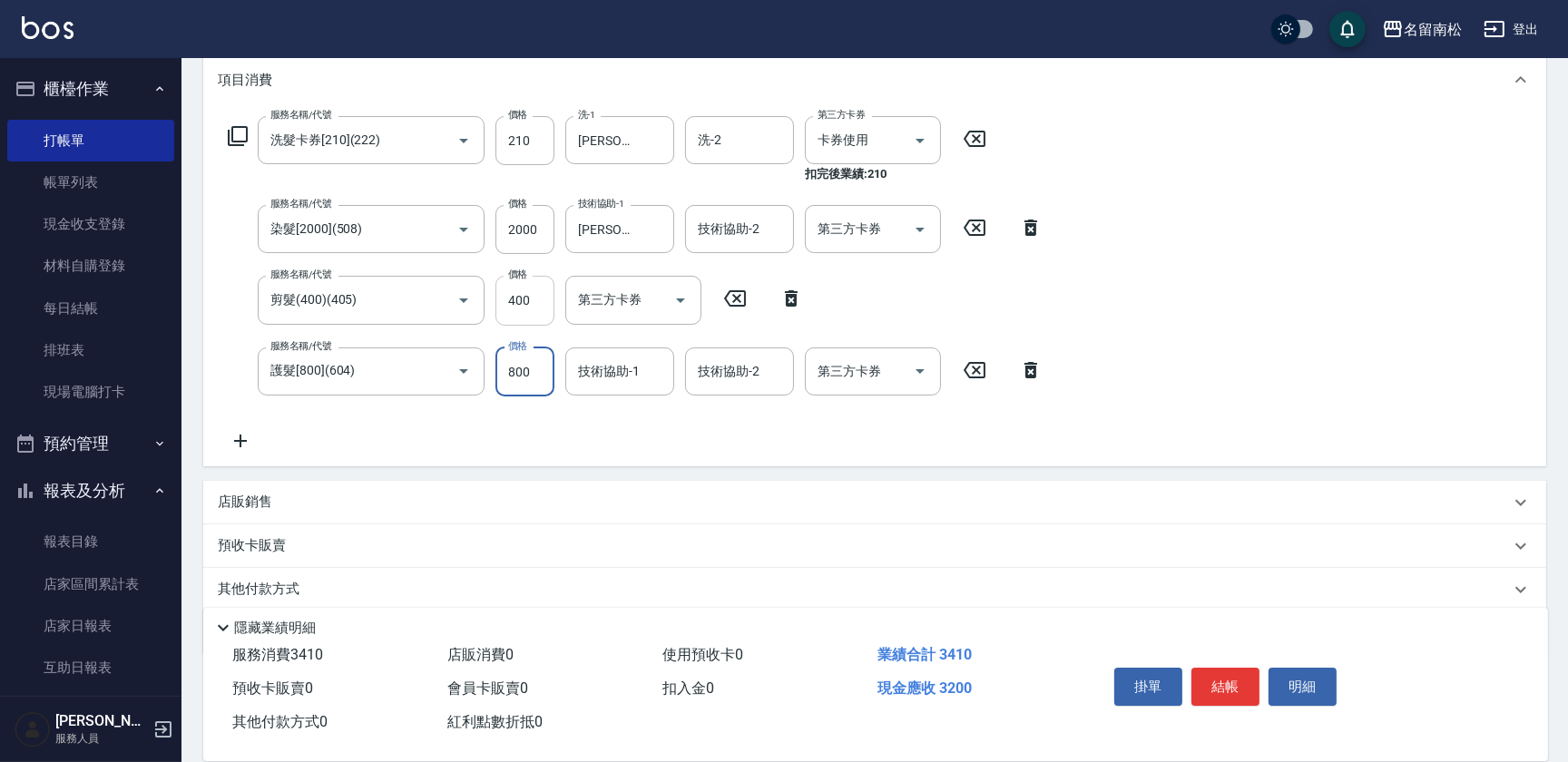
click at [540, 291] on input "400" at bounding box center [524, 300] width 59 height 49
type input "408"
click at [362, 307] on input "剪髮(400)(405)" at bounding box center [345, 300] width 160 height 32
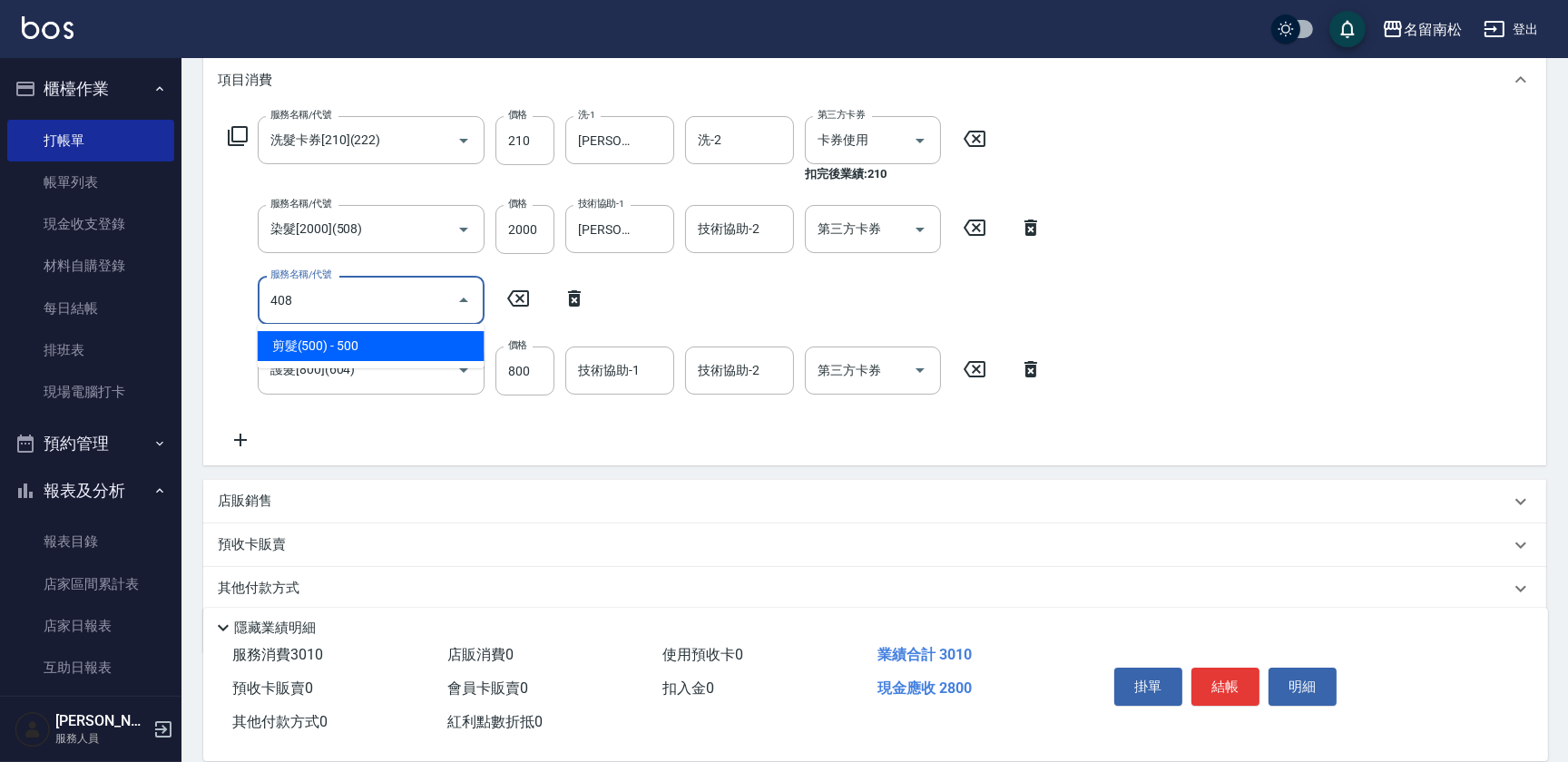
type input "剪髮(500)(408)"
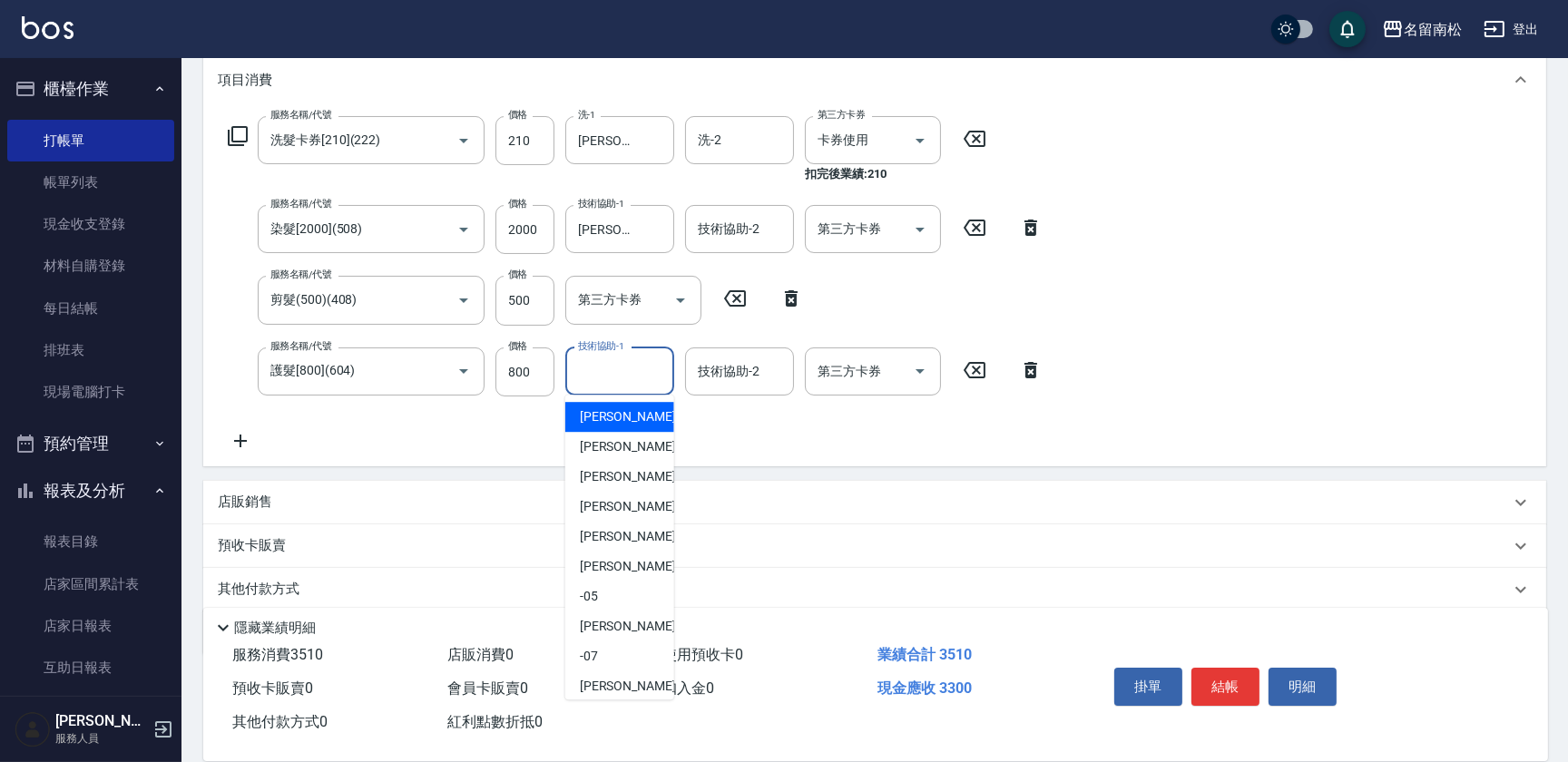
click at [627, 377] on input "技術協助-1" at bounding box center [619, 371] width 92 height 32
type input "0"
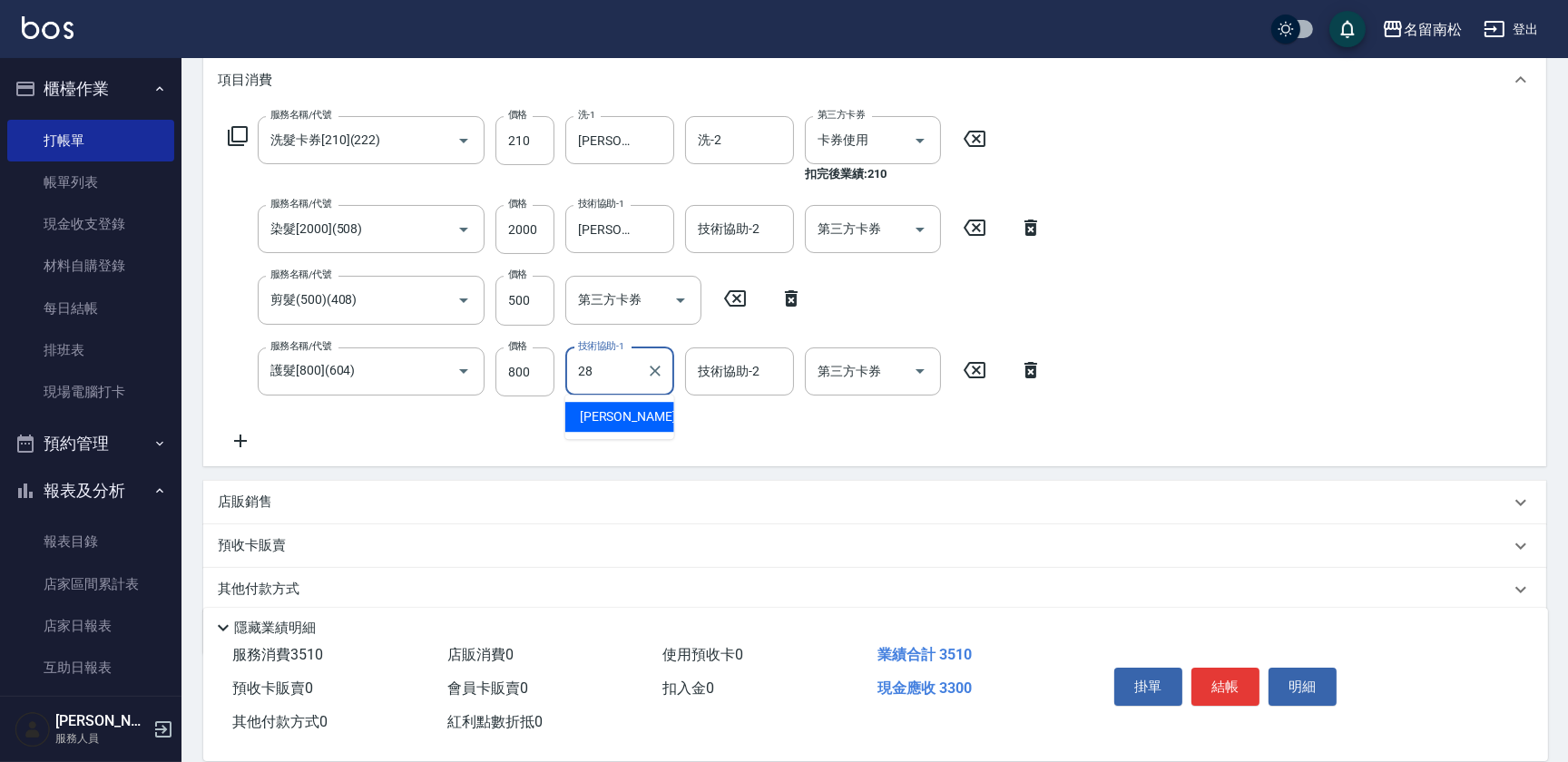
type input "[PERSON_NAME]-28"
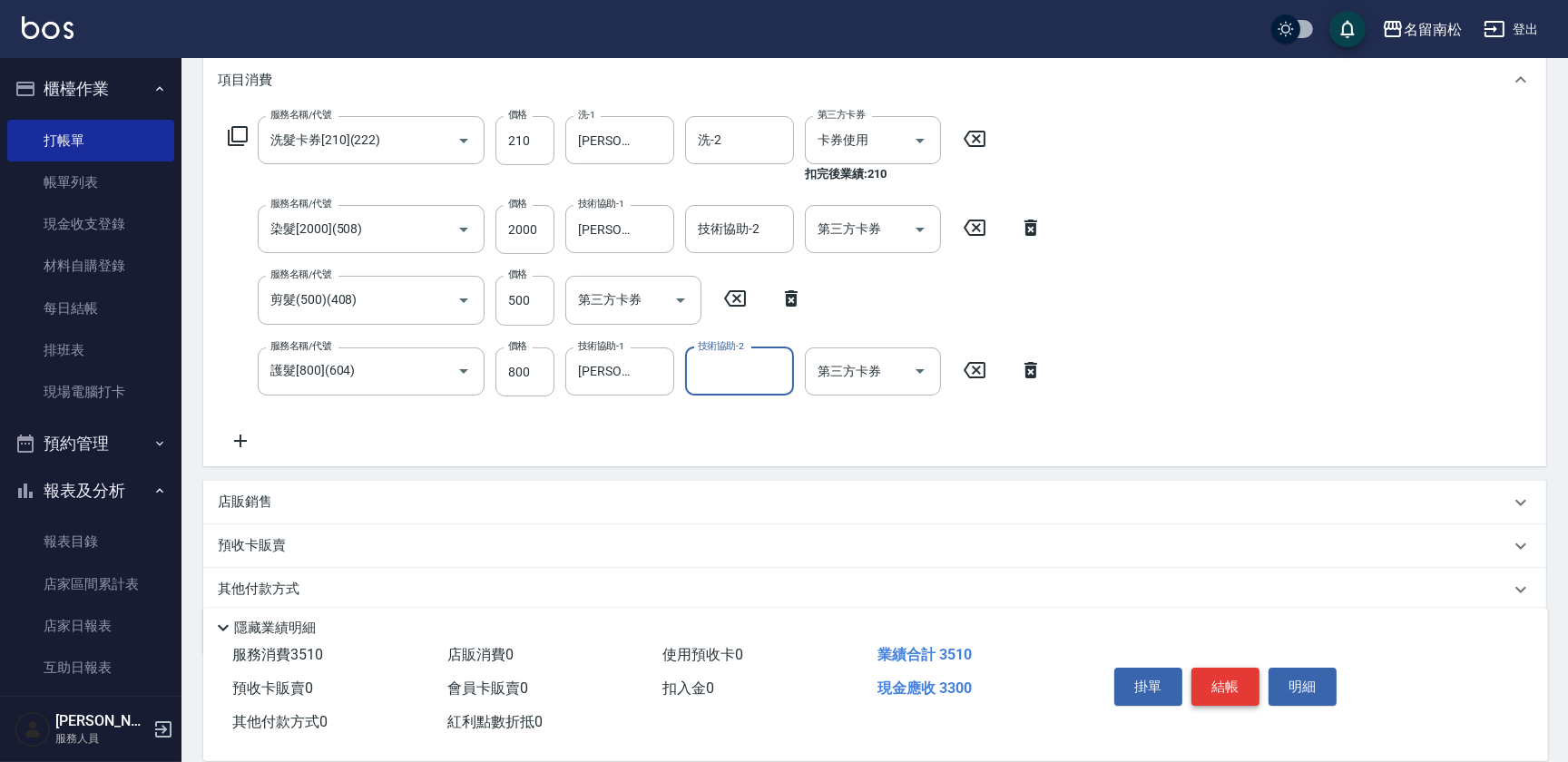
click at [1235, 681] on button "結帳" at bounding box center [1226, 687] width 68 height 38
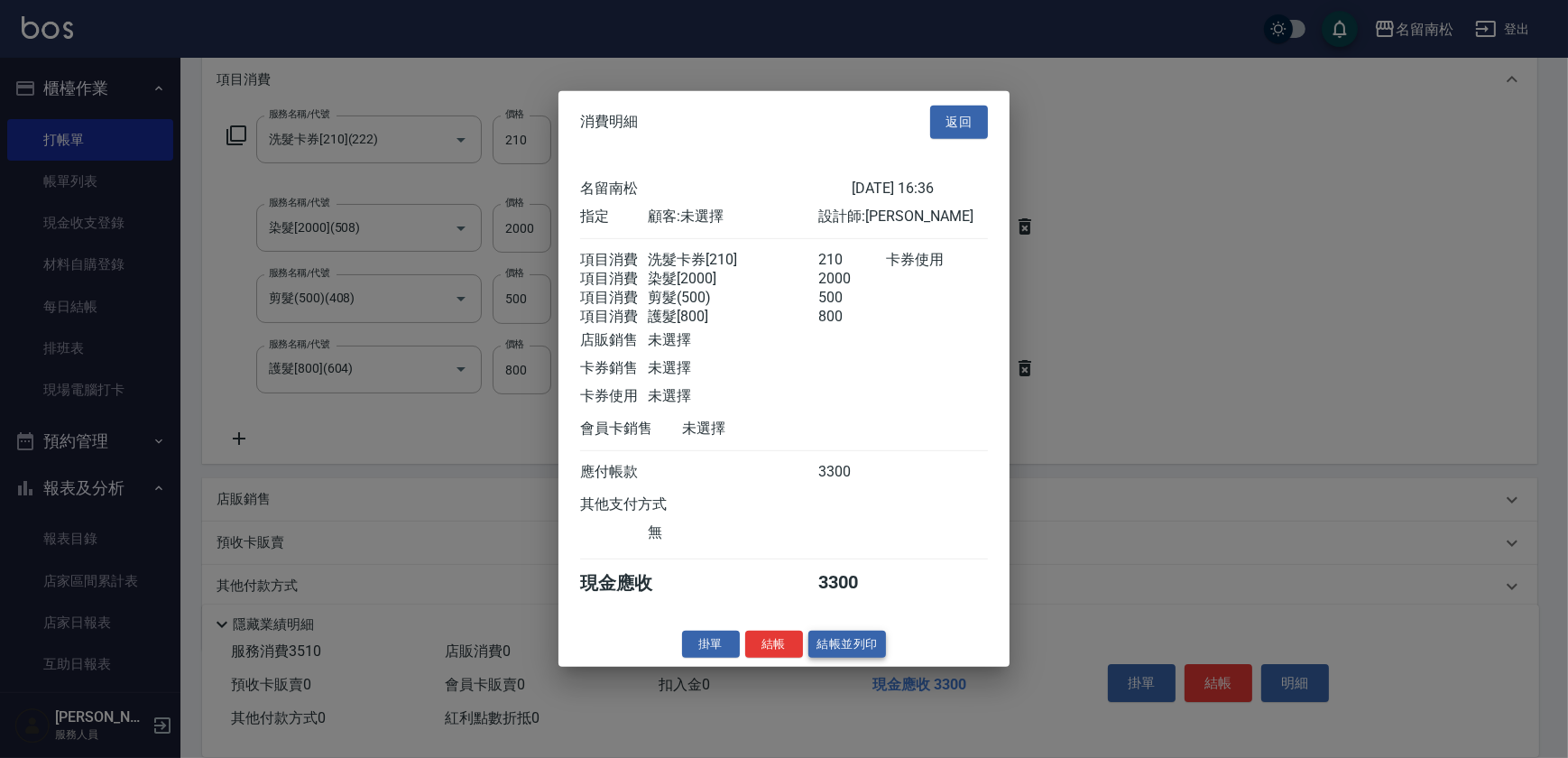
click at [861, 658] on button "結帳並列印" at bounding box center [848, 644] width 79 height 28
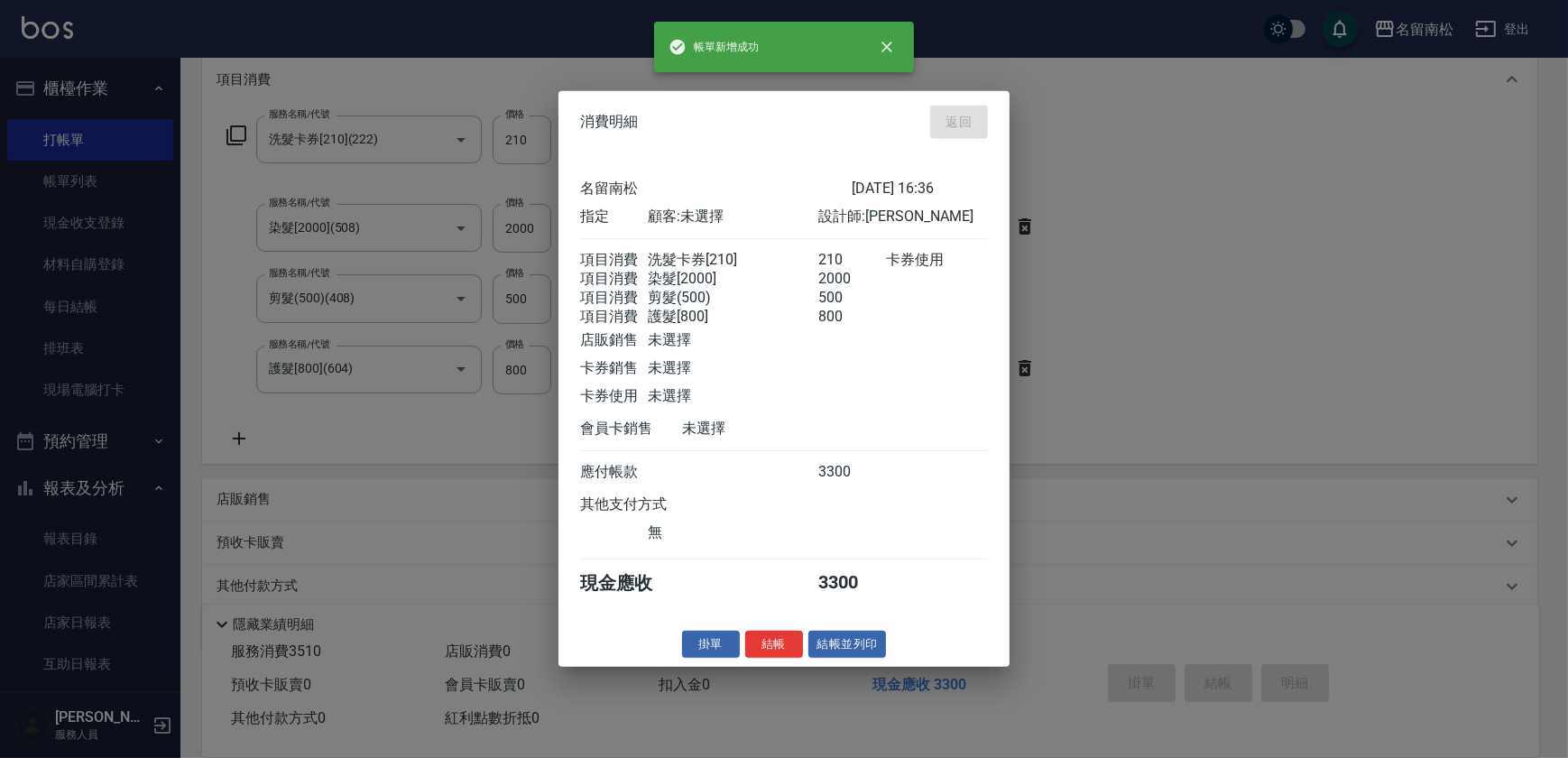
type input "[DATE] 16:37"
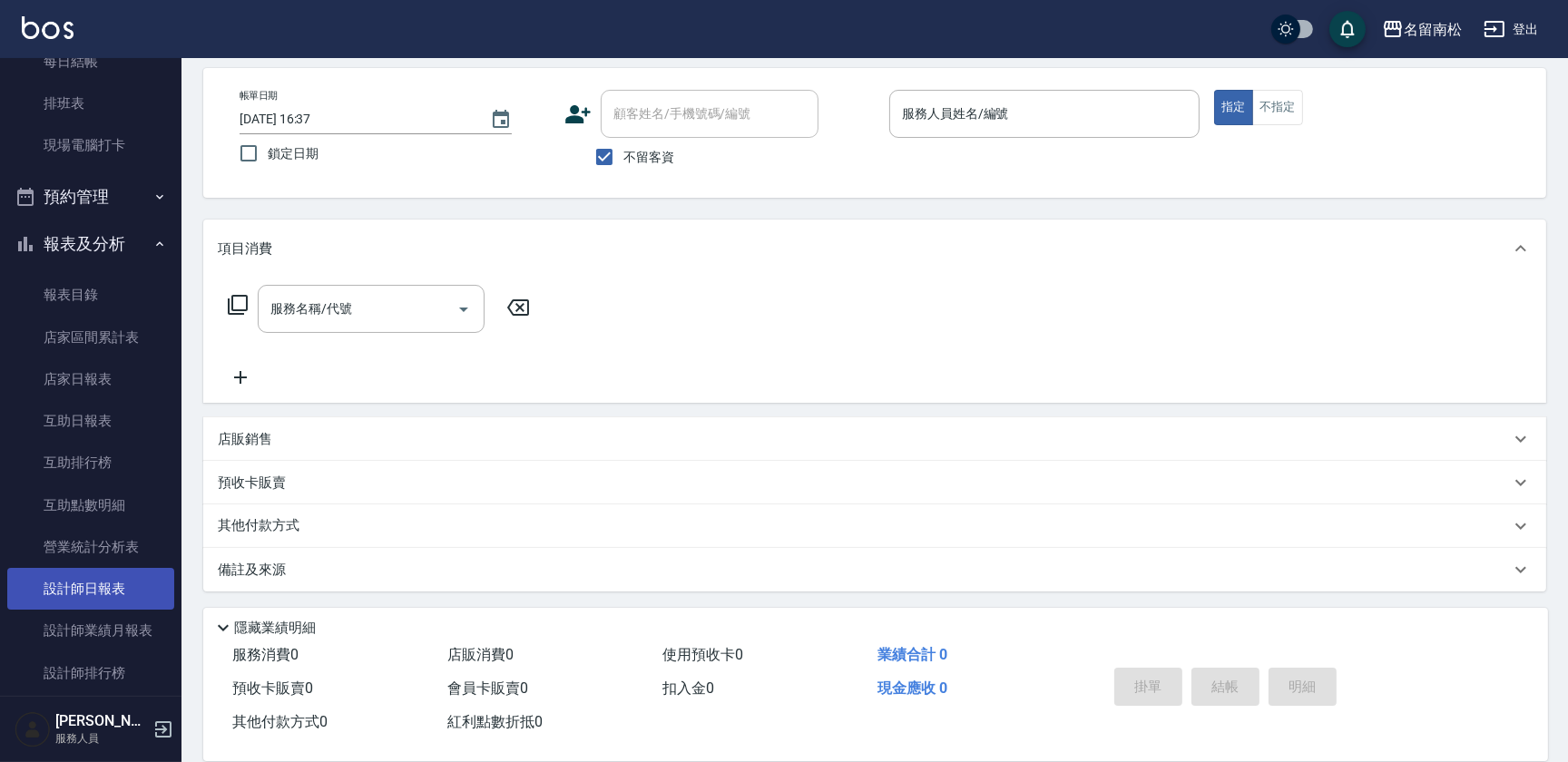
click at [119, 588] on link "設計師日報表" at bounding box center [90, 588] width 167 height 42
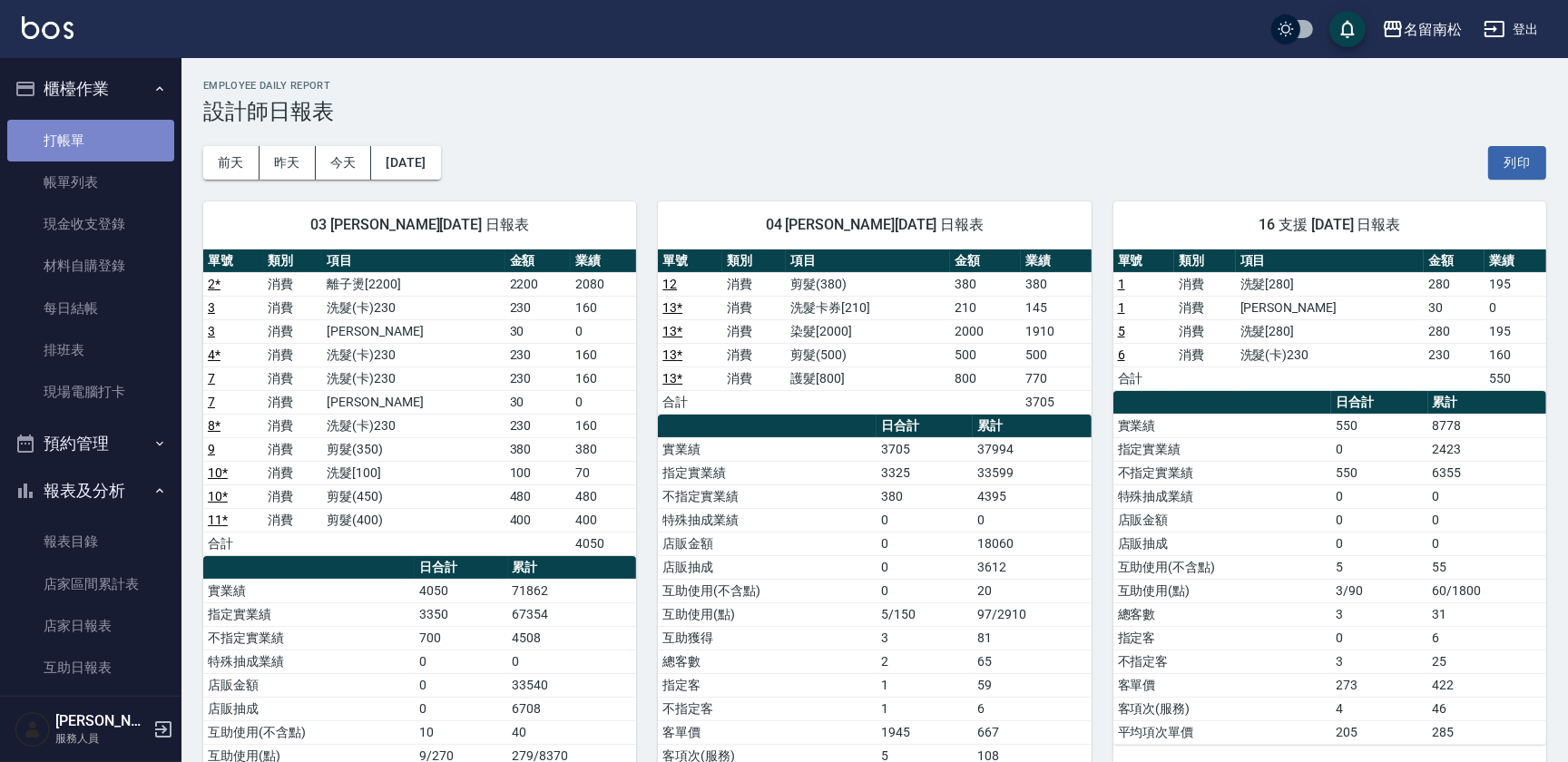
click at [90, 143] on link "打帳單" at bounding box center [90, 141] width 167 height 42
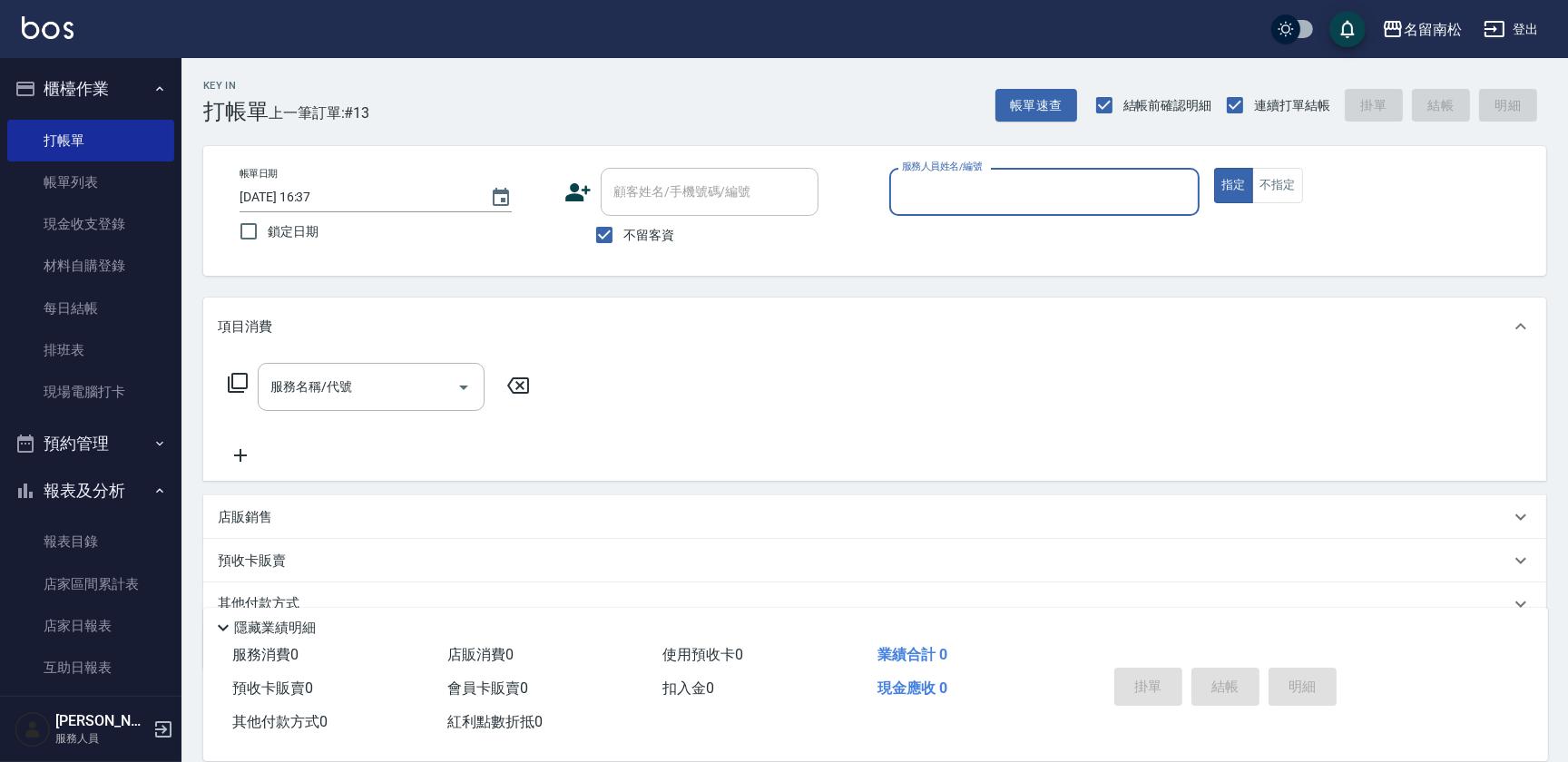
click at [1065, 194] on input "服務人員姓名/編號" at bounding box center [1044, 191] width 294 height 32
type input "[PERSON_NAME]04"
type button "true"
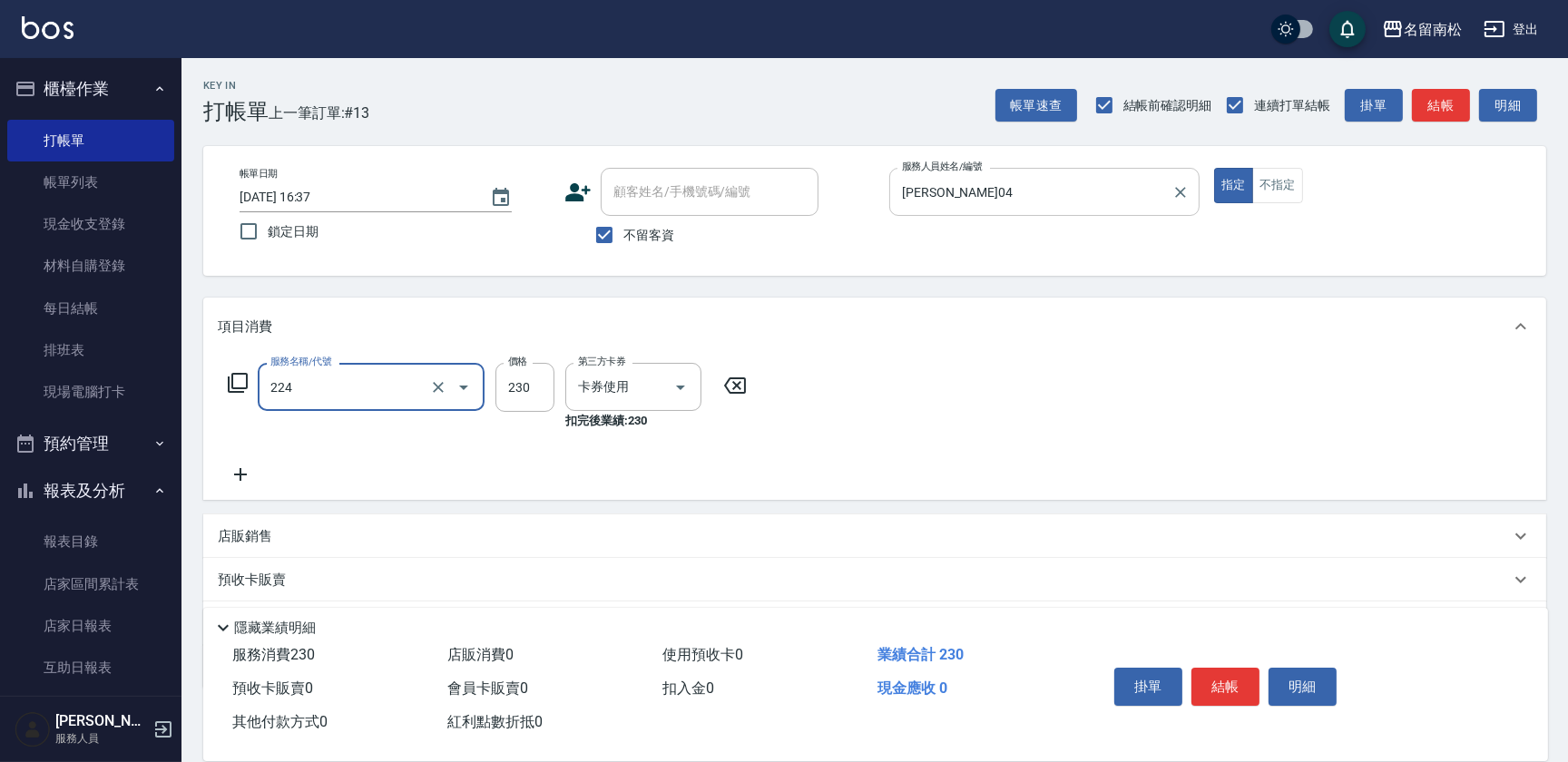
type input "洗髮(卡)230(224)"
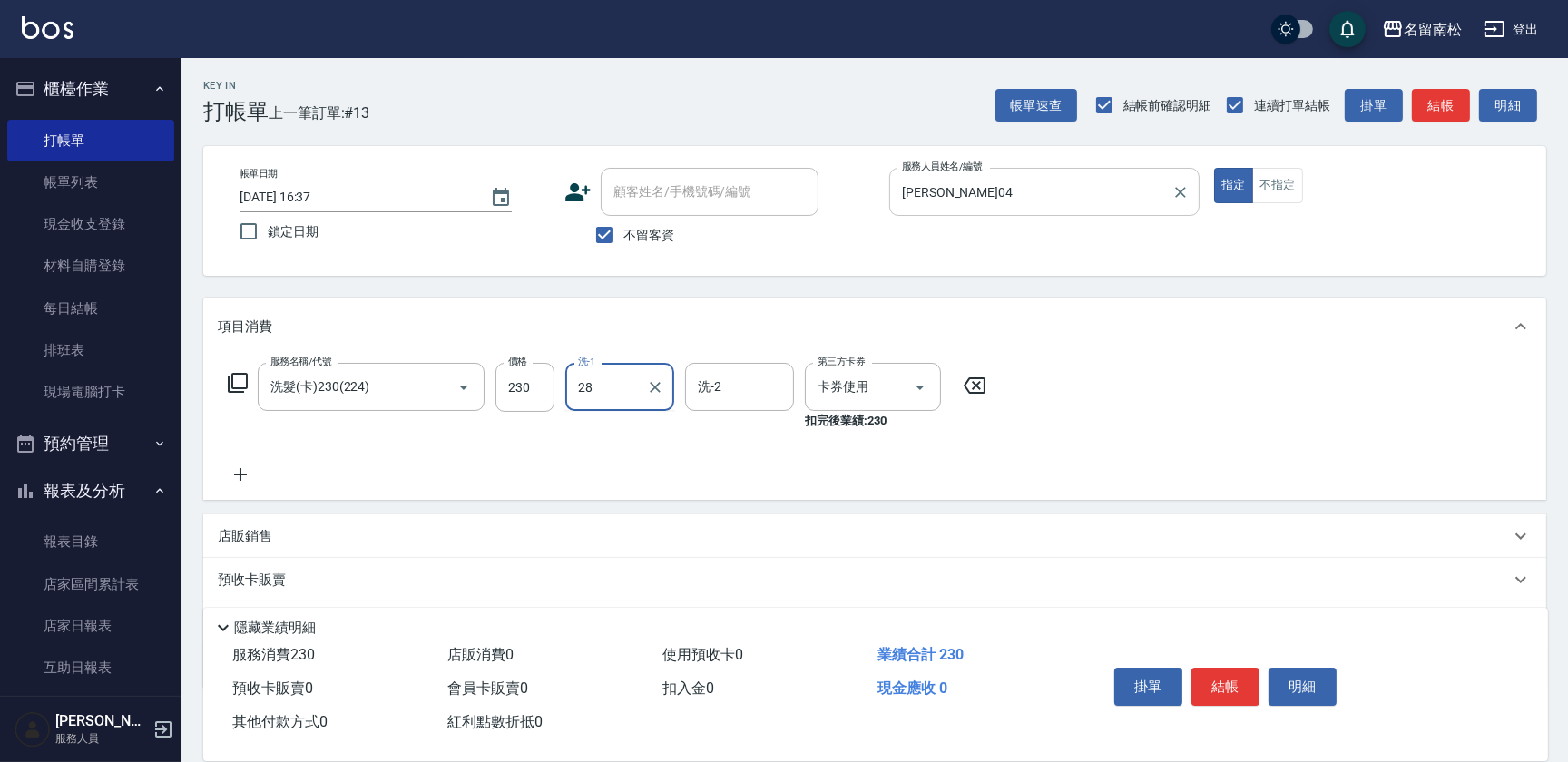
type input "[PERSON_NAME]-28"
click at [1229, 690] on button "結帳" at bounding box center [1226, 687] width 68 height 38
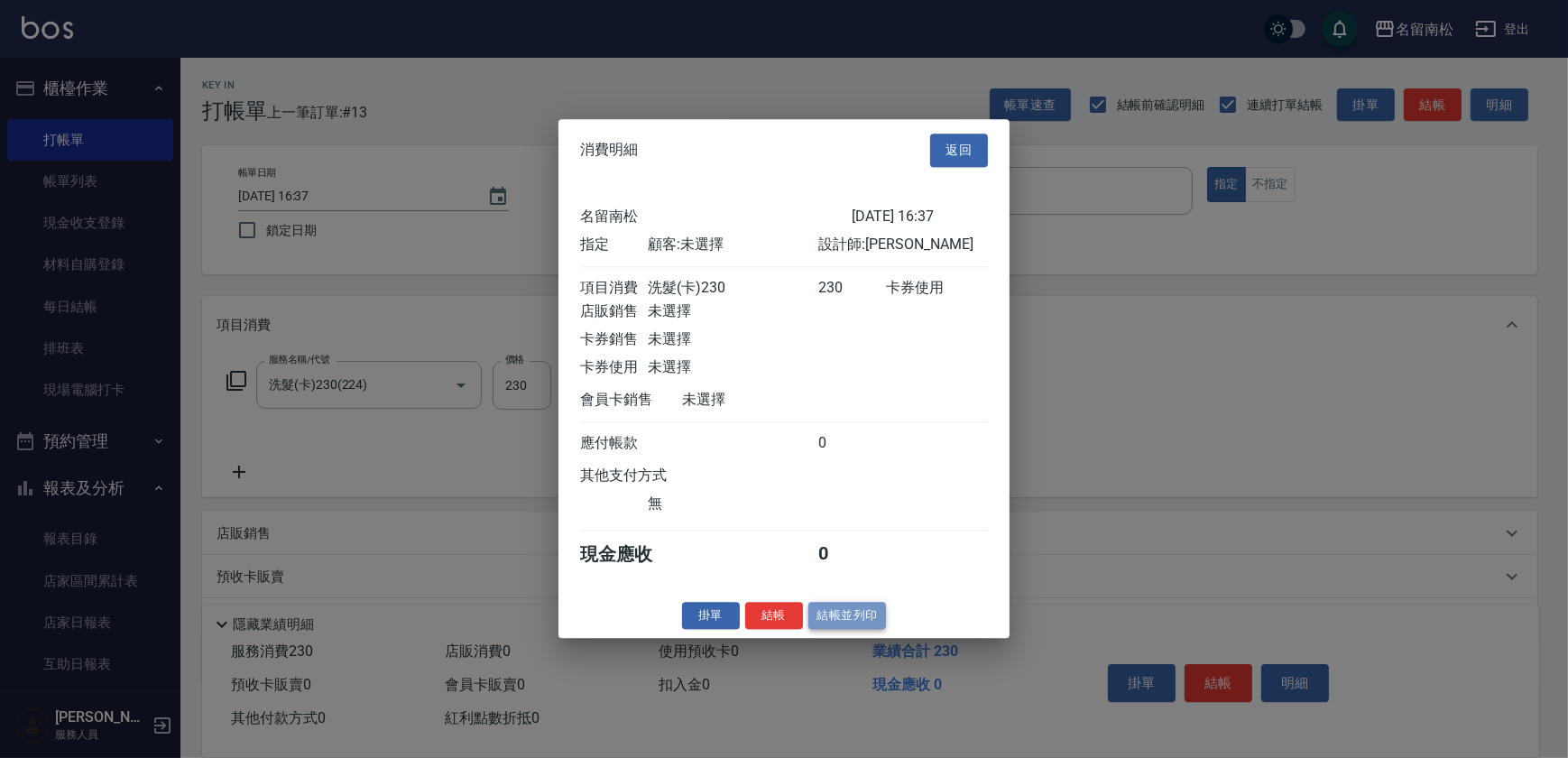
click at [857, 625] on button "結帳並列印" at bounding box center [848, 616] width 79 height 28
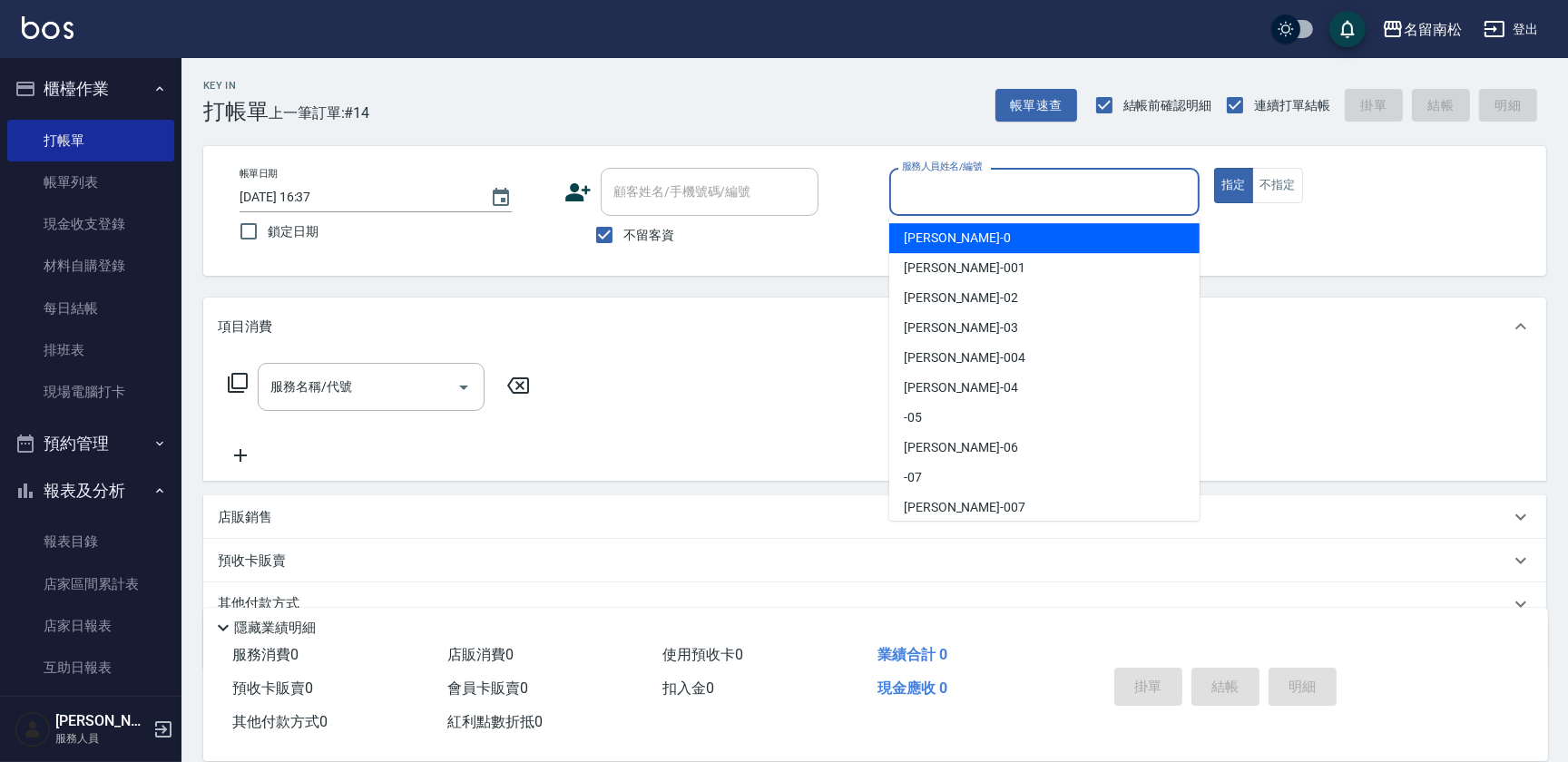
click at [1039, 182] on input "服務人員姓名/編號" at bounding box center [1044, 191] width 294 height 32
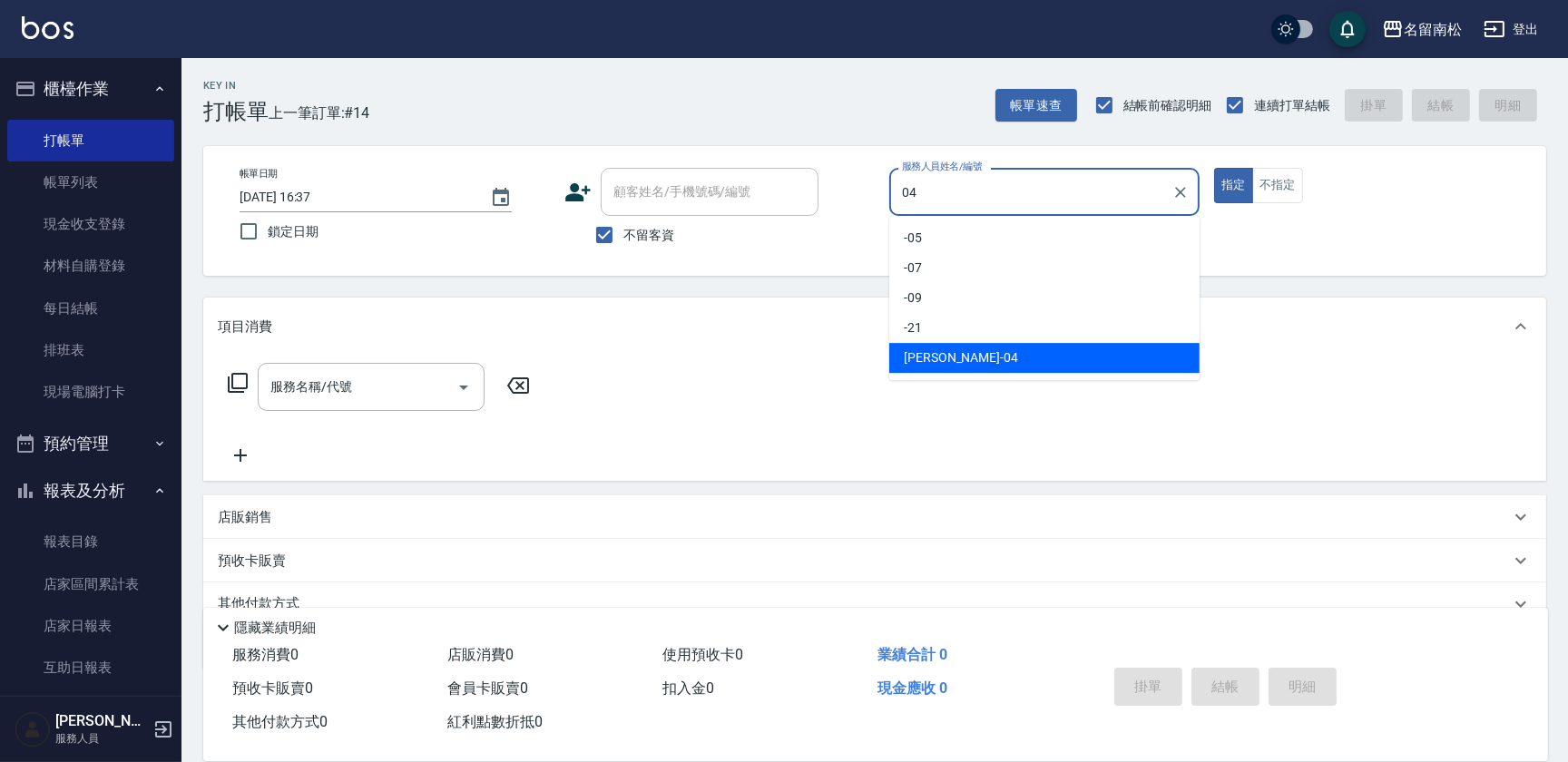
type input "[PERSON_NAME]04"
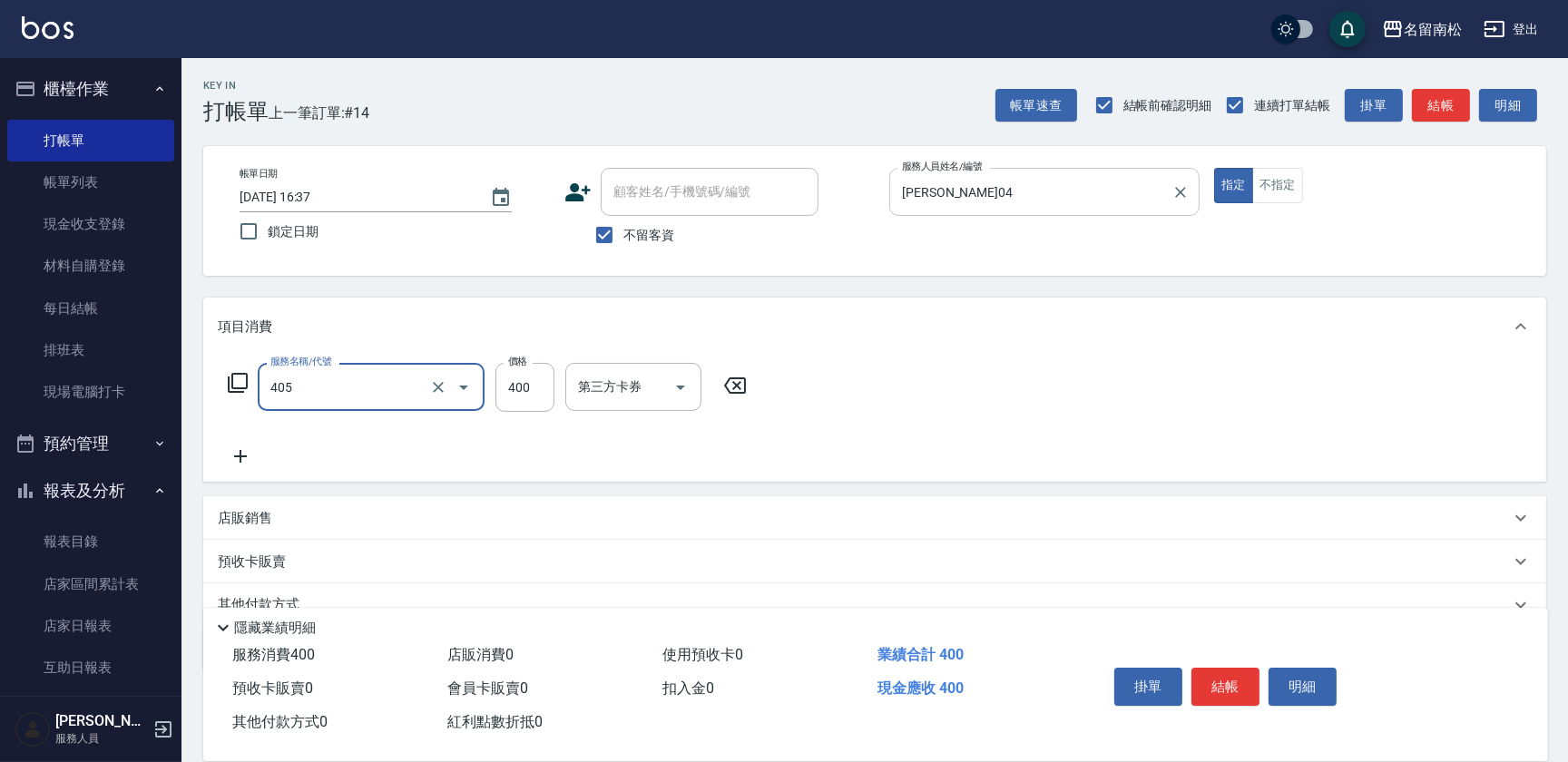
type input "剪髮(400)(405)"
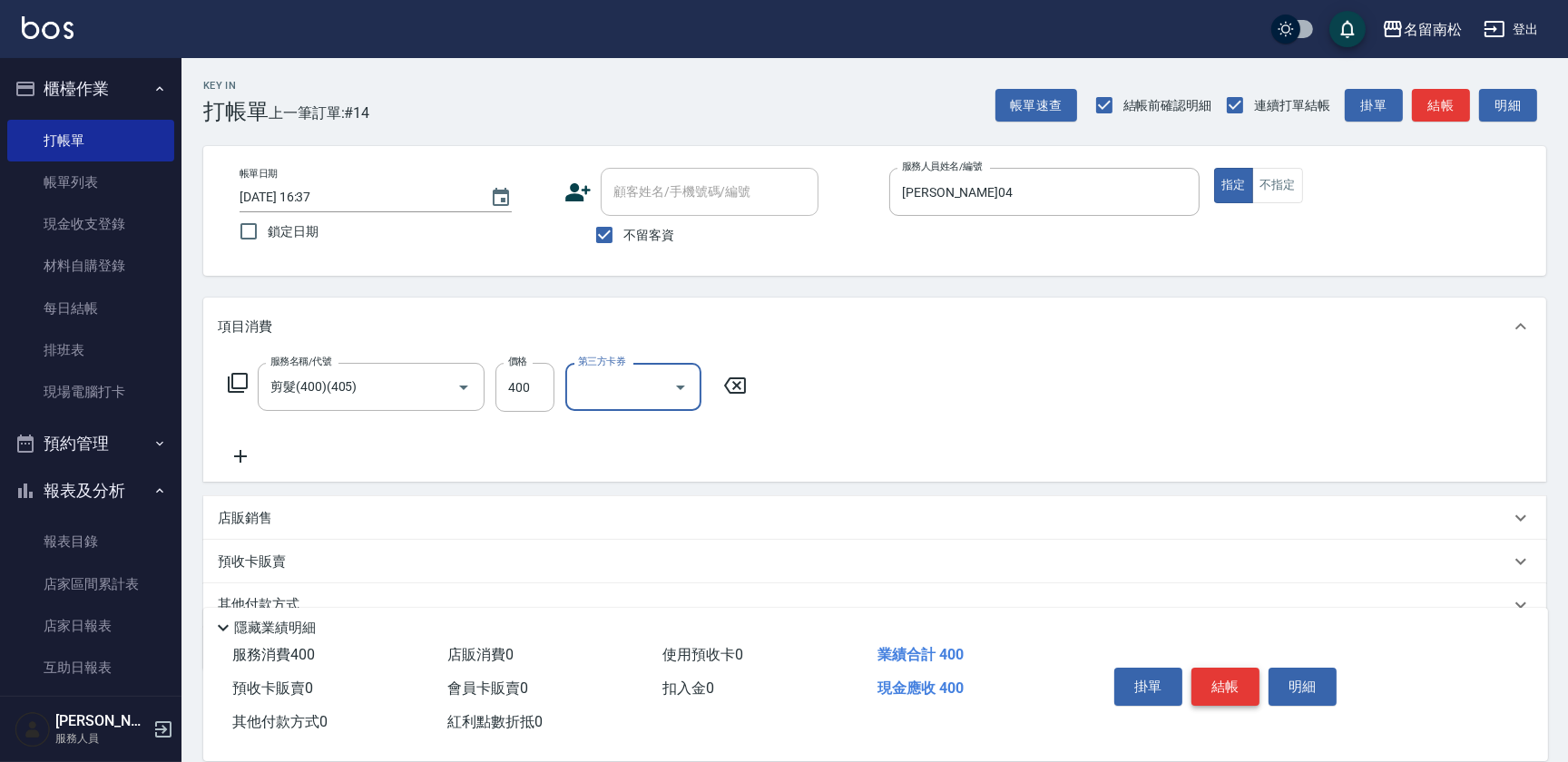
click at [1221, 685] on button "結帳" at bounding box center [1226, 687] width 68 height 38
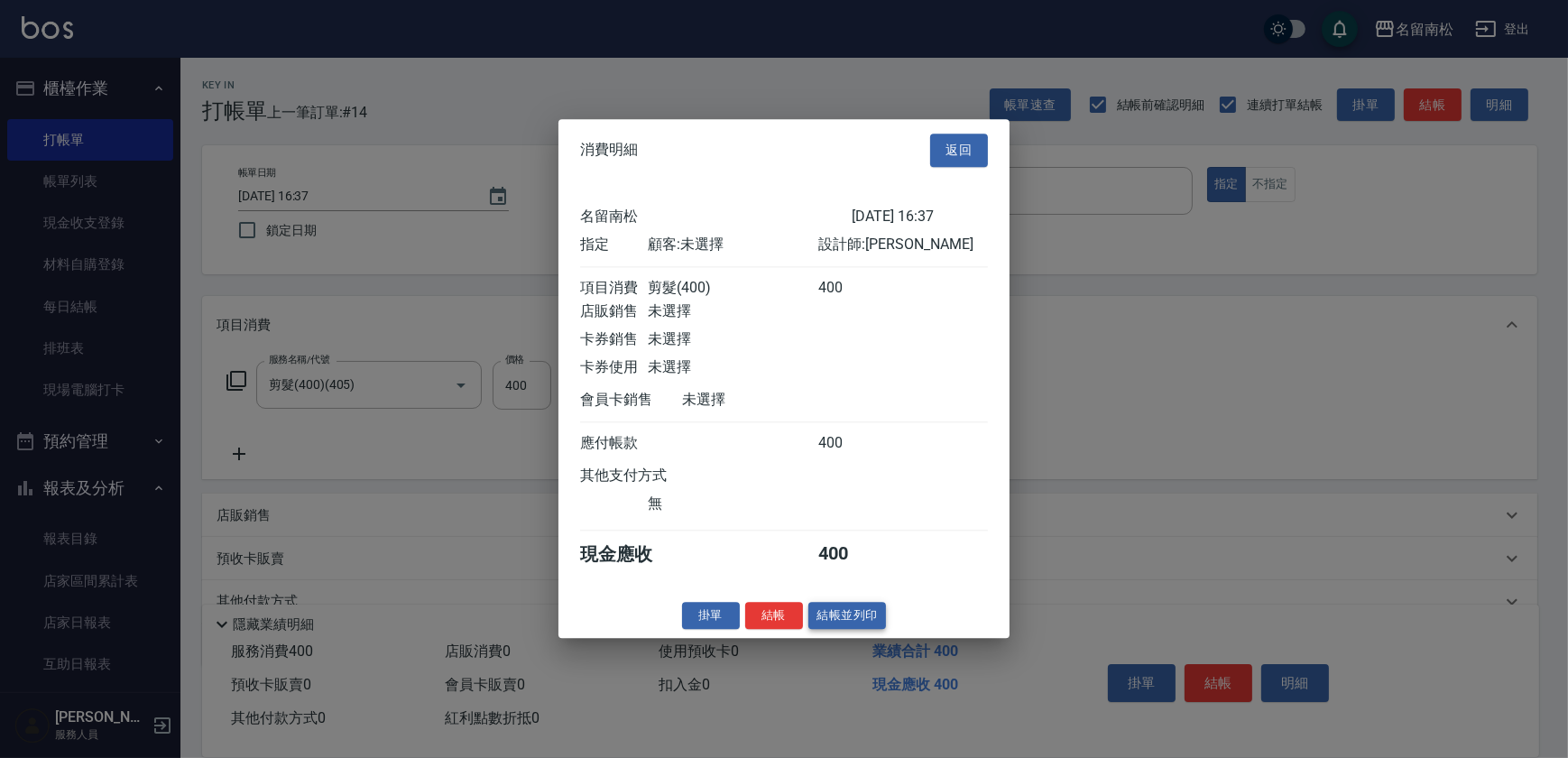
click at [874, 630] on button "結帳並列印" at bounding box center [848, 616] width 79 height 28
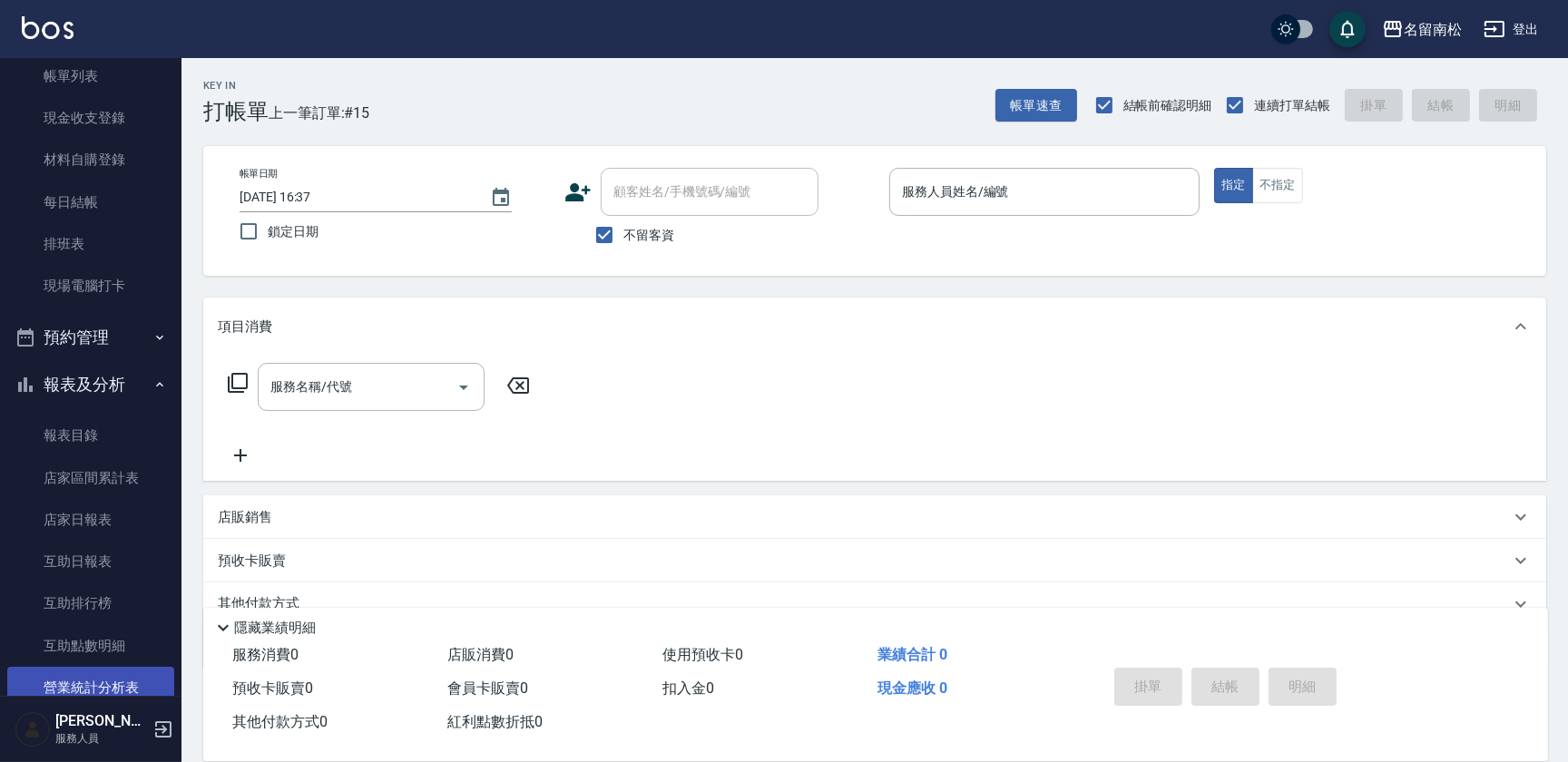
scroll to position [329, 0]
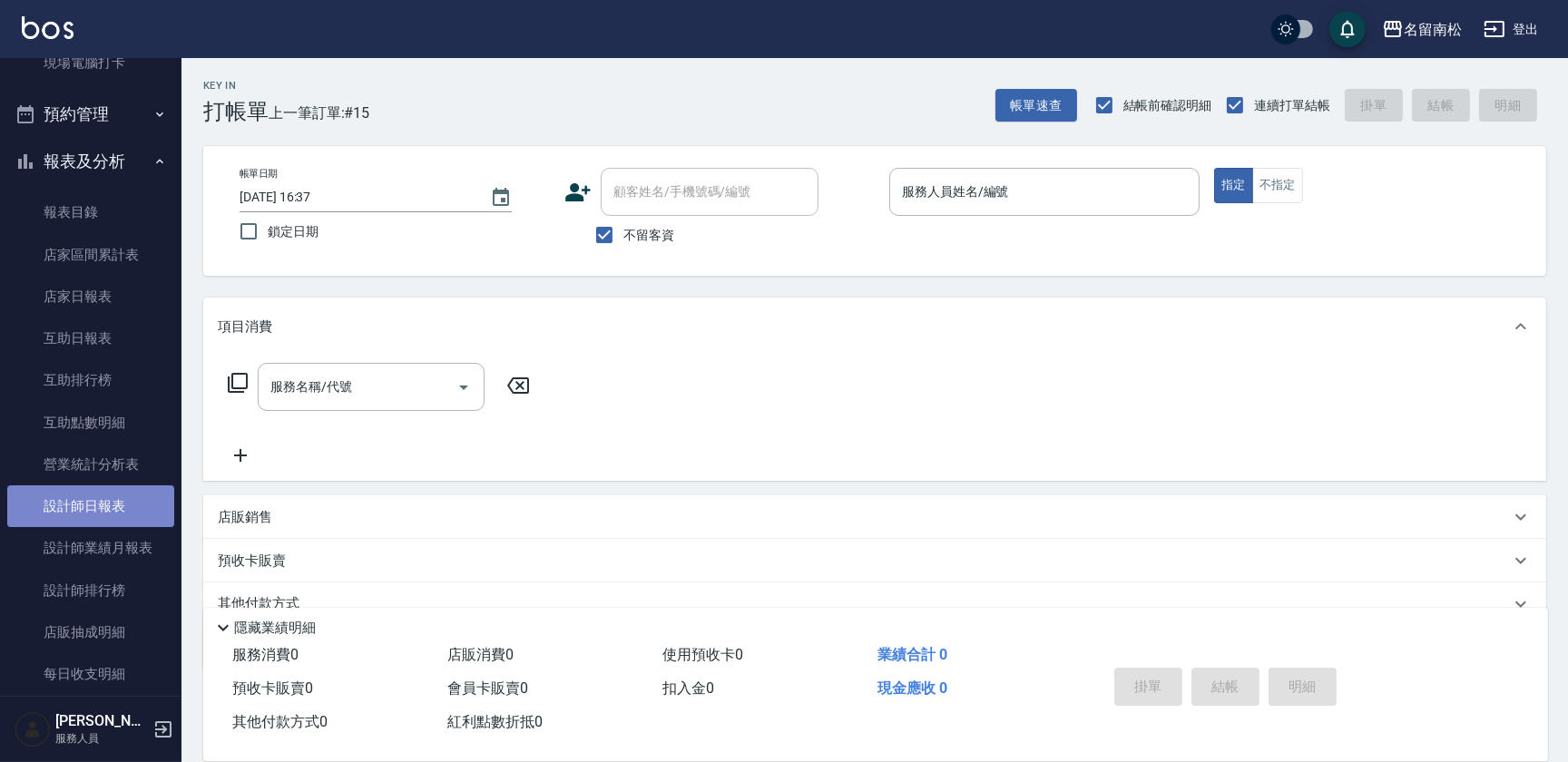
click at [123, 499] on link "設計師日報表" at bounding box center [90, 506] width 167 height 42
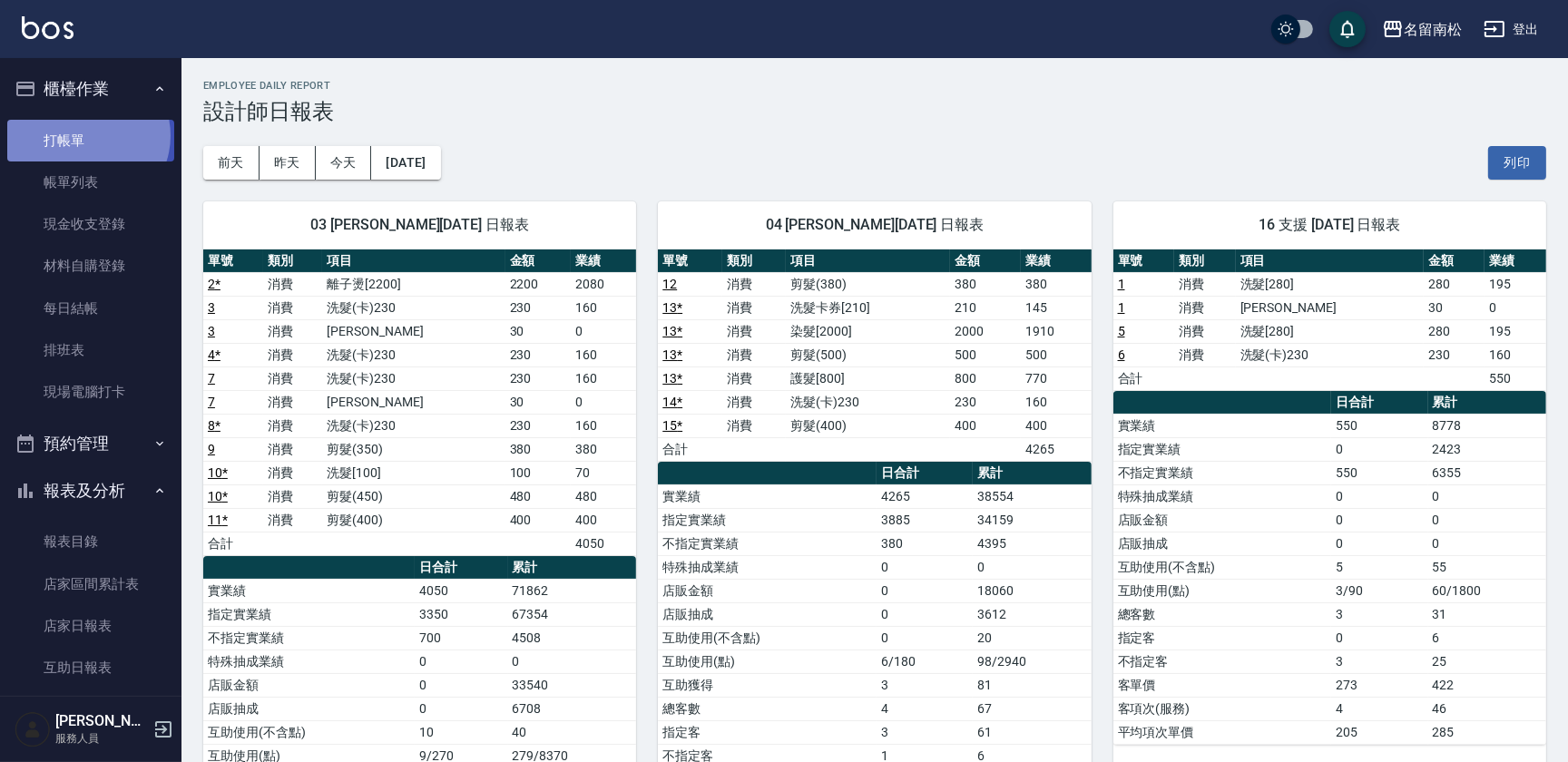
click at [85, 135] on link "打帳單" at bounding box center [90, 141] width 167 height 42
